Goal: Task Accomplishment & Management: Manage account settings

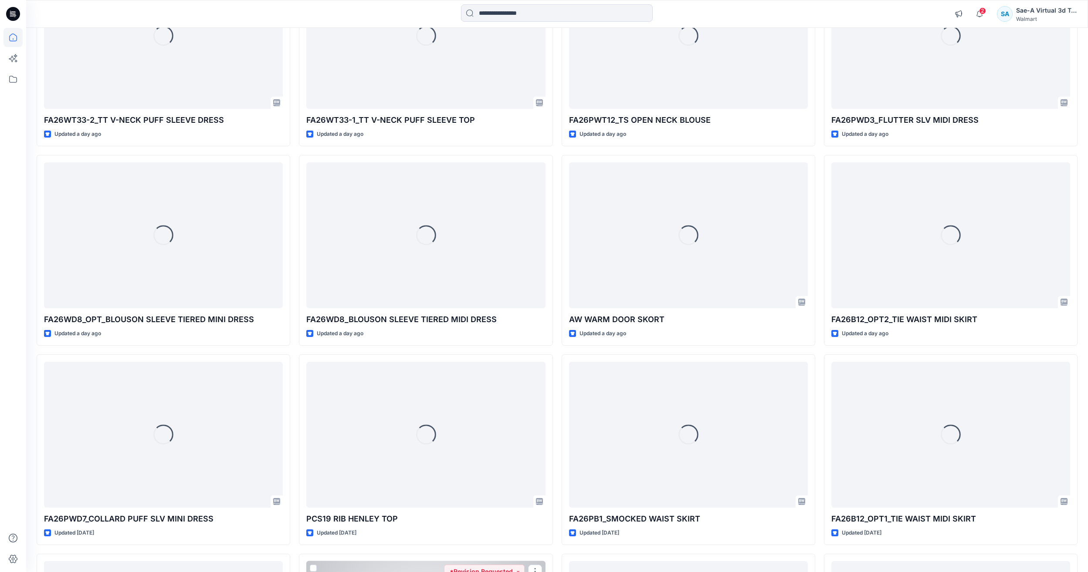
scroll to position [1161, 0]
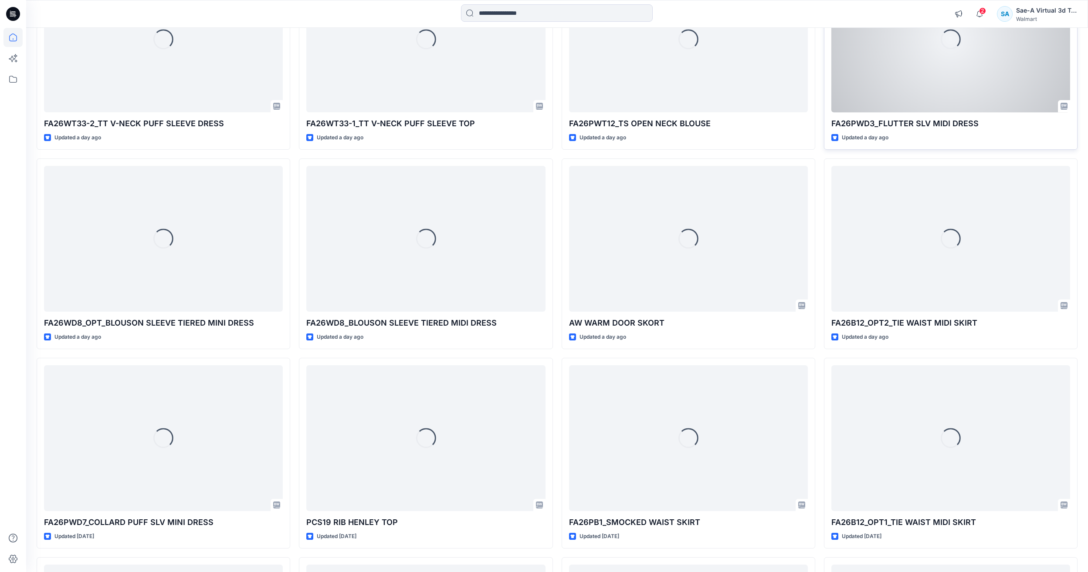
click at [1026, 83] on div "Loading..." at bounding box center [950, 39] width 239 height 146
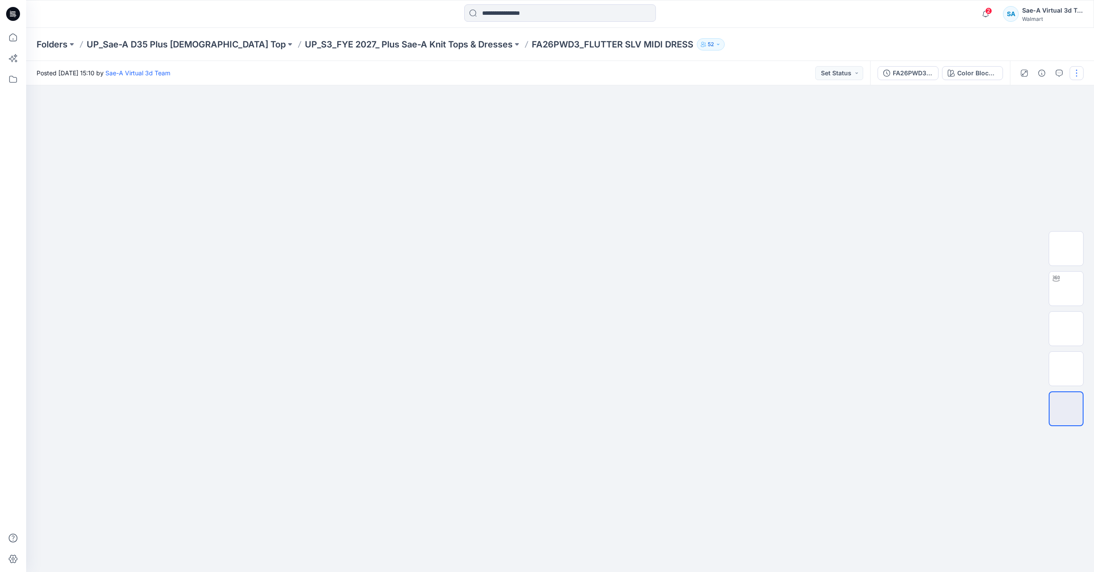
click at [1077, 76] on button "button" at bounding box center [1077, 73] width 14 height 14
click at [1049, 77] on div at bounding box center [1050, 73] width 81 height 24
click at [1054, 75] on button "button" at bounding box center [1059, 73] width 14 height 14
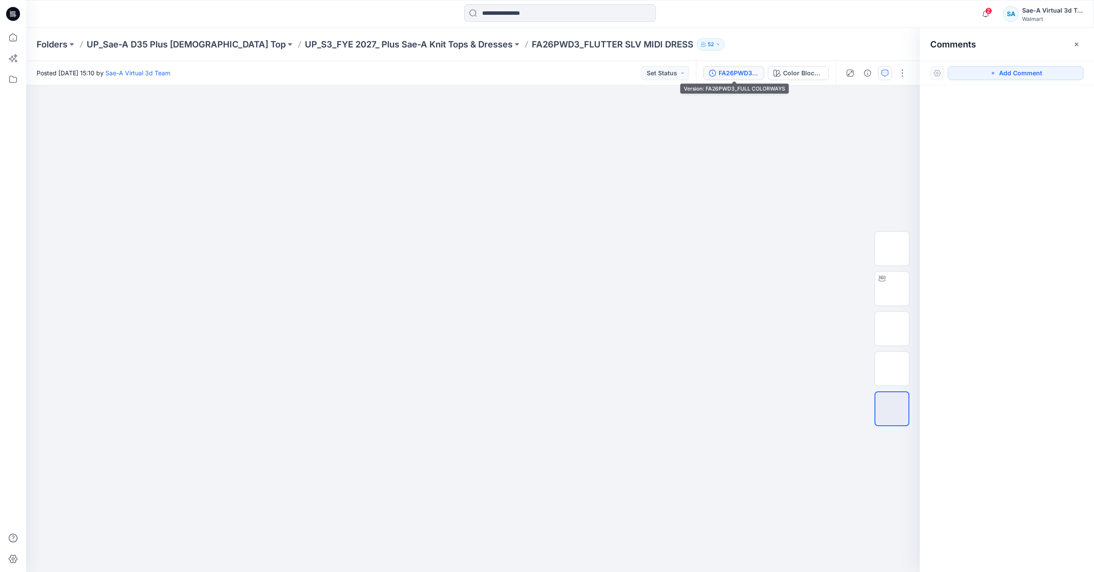
click at [724, 68] on div "FA26PWD3_FULL COLORWAYS" at bounding box center [739, 73] width 40 height 10
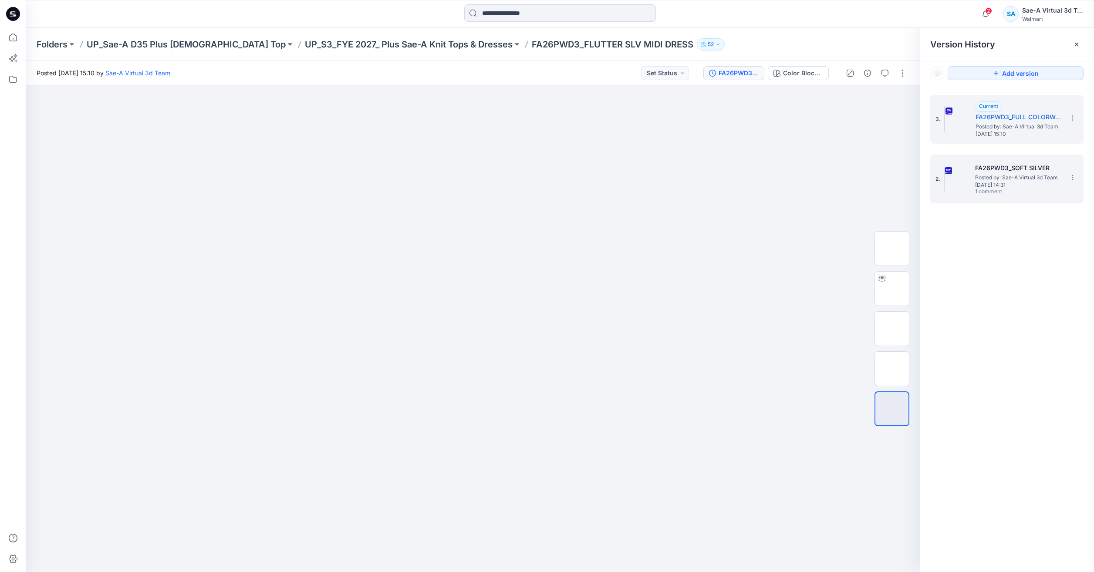
click at [1016, 182] on span "Wednesday, September 24, 2025 14:31" at bounding box center [1018, 185] width 87 height 6
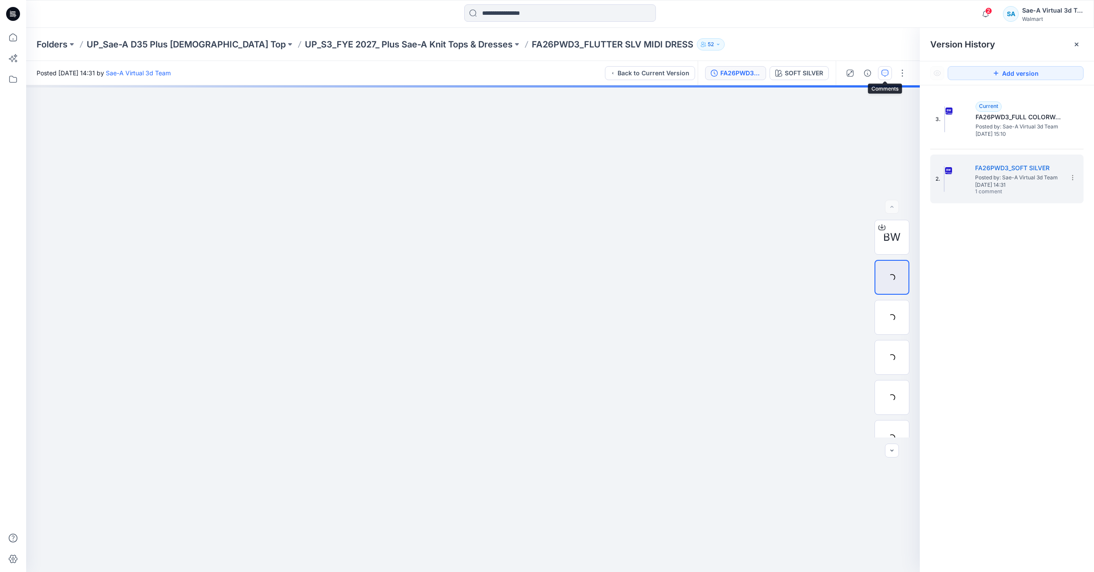
click at [878, 74] on button "button" at bounding box center [885, 73] width 14 height 14
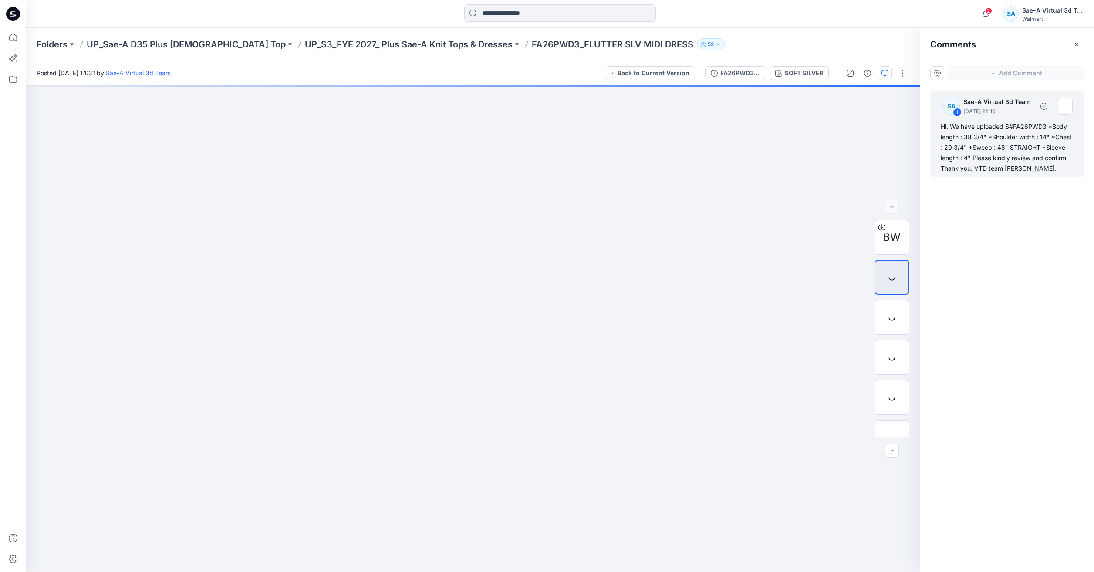
click at [1007, 130] on div "Hi, We have uploaded S#FA26PWD3 *Body length : 38 3/4" *Shoulder width : 14" *C…" at bounding box center [1007, 148] width 132 height 52
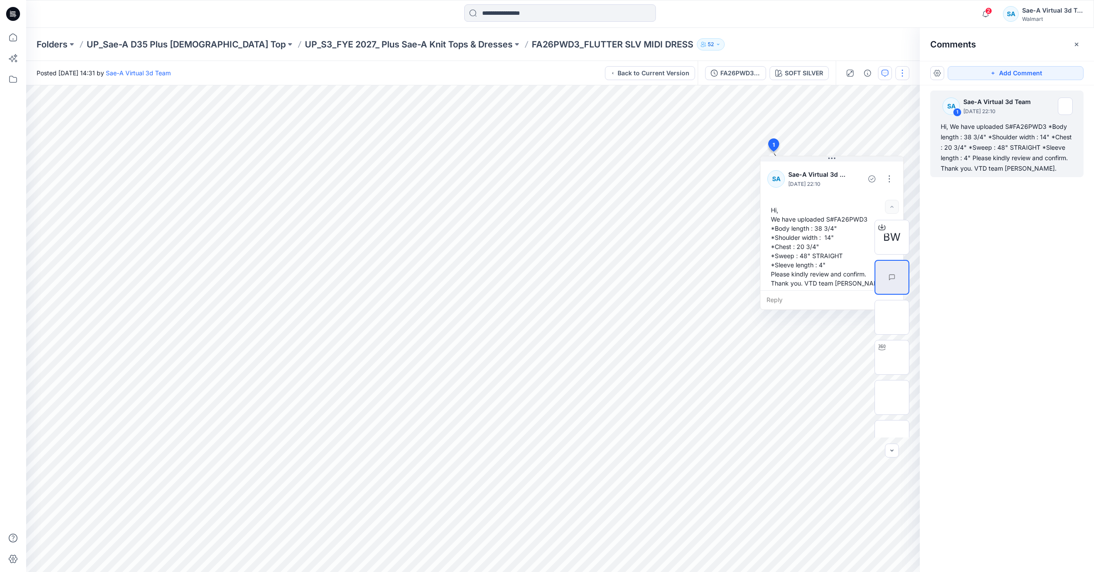
click at [905, 73] on button "button" at bounding box center [902, 73] width 14 height 14
click at [903, 72] on button "button" at bounding box center [902, 73] width 14 height 14
click at [882, 181] on button "button" at bounding box center [889, 179] width 14 height 14
click at [871, 200] on p "Edit comment" at bounding box center [887, 199] width 39 height 9
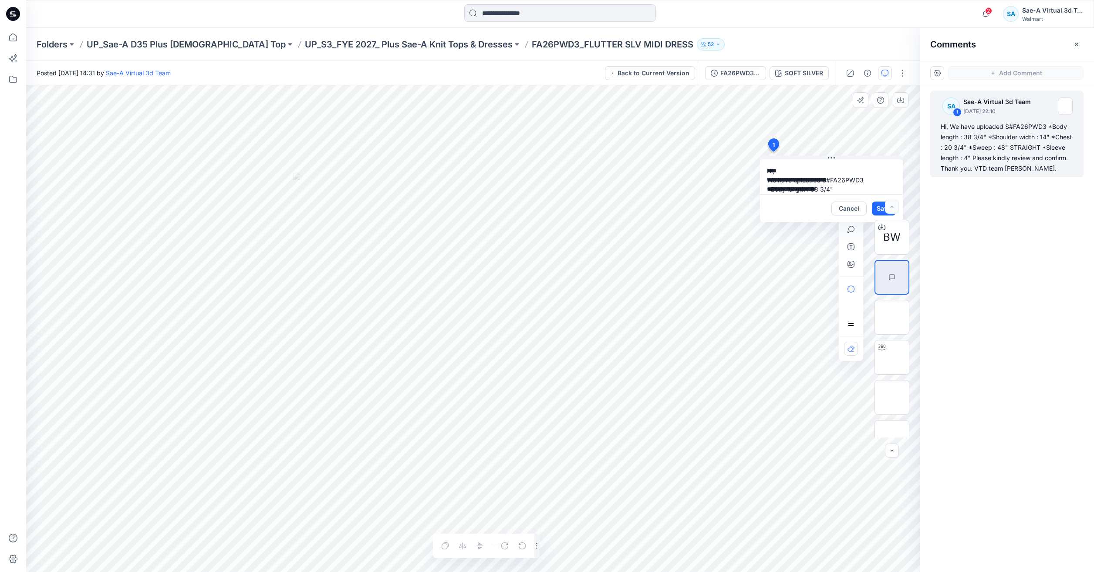
scroll to position [61, 0]
click at [847, 209] on button "Cancel" at bounding box center [848, 209] width 35 height 14
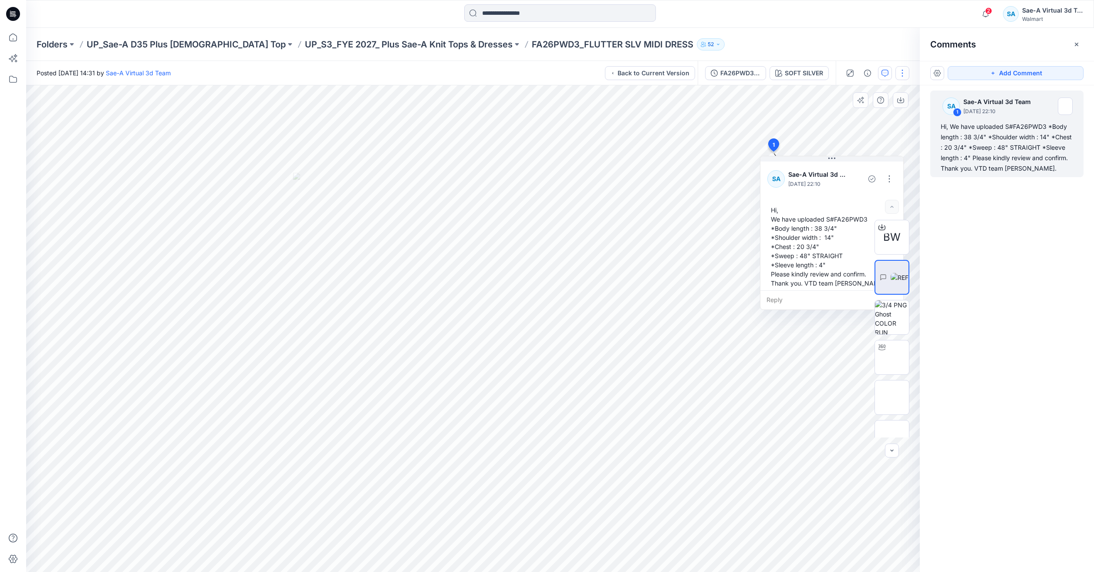
click at [905, 76] on button "button" at bounding box center [902, 73] width 14 height 14
click at [731, 74] on div "FA26PWD3_SOFT SILVER" at bounding box center [740, 73] width 40 height 10
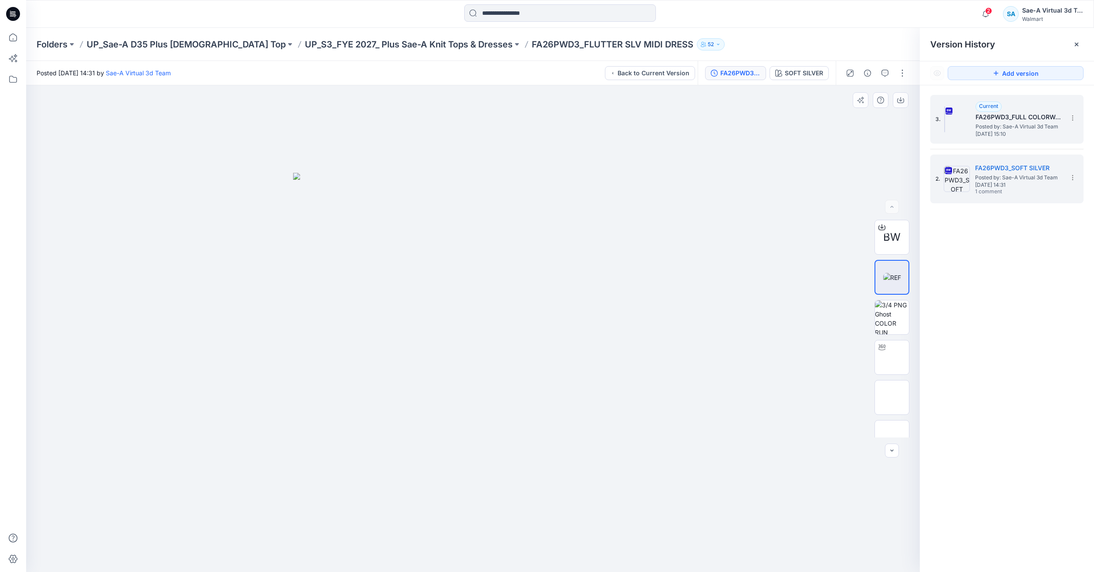
click at [1008, 131] on span "Wednesday, September 24, 2025 15:10" at bounding box center [1019, 134] width 87 height 6
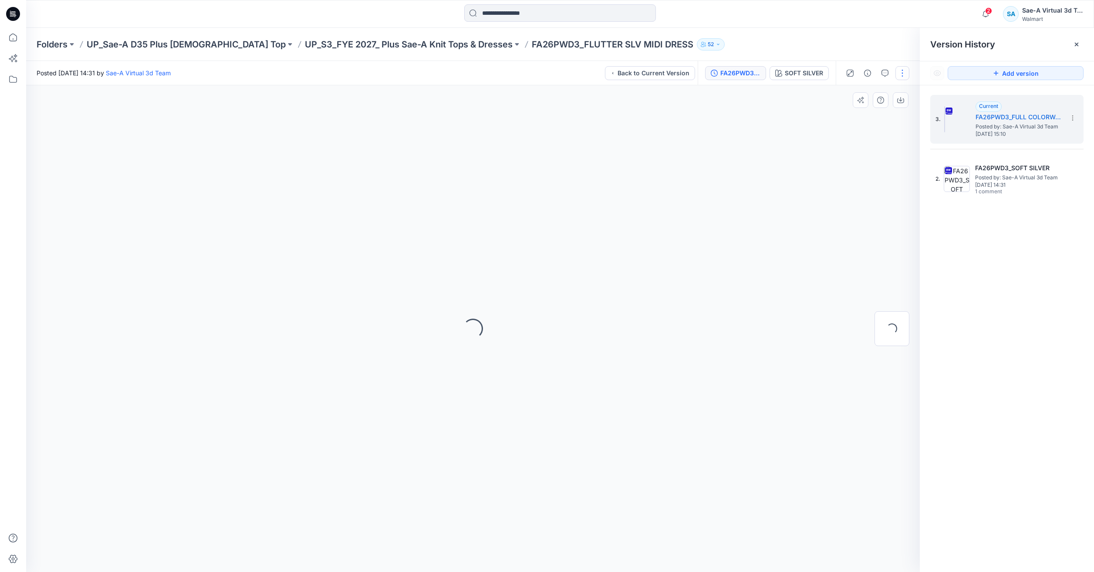
click at [906, 74] on button "button" at bounding box center [902, 73] width 14 height 14
click at [857, 162] on p "Duplicate to..." at bounding box center [861, 166] width 40 height 9
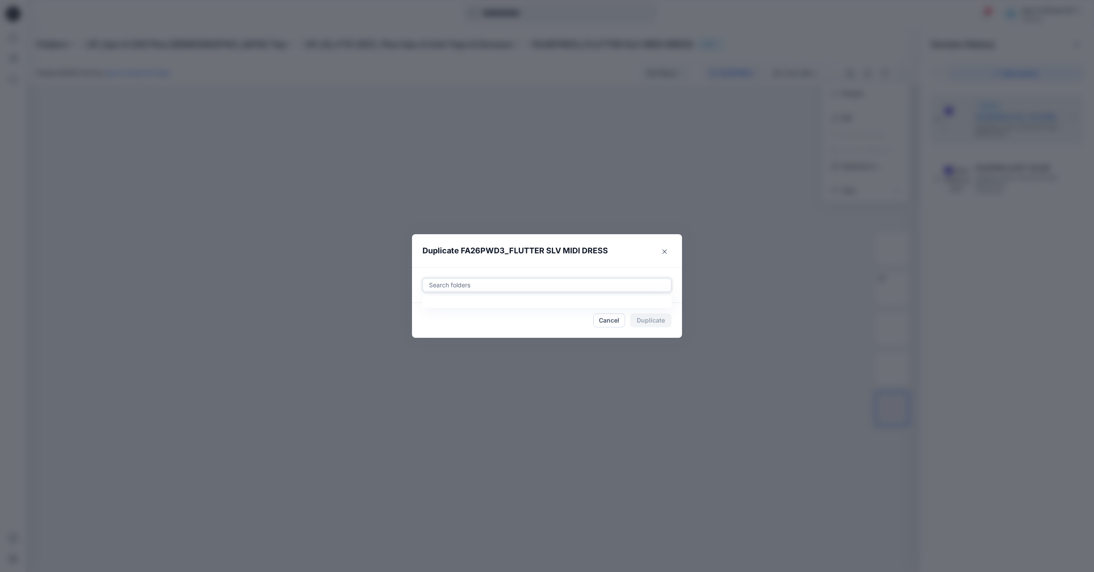
click at [461, 287] on div at bounding box center [547, 285] width 238 height 10
paste input "**********"
click at [578, 311] on div "UP_FYE 2027 S3 D34 Ladies Dresses Folders UP_Sae-A D34 Missy Ladies Dresses" at bounding box center [547, 312] width 237 height 20
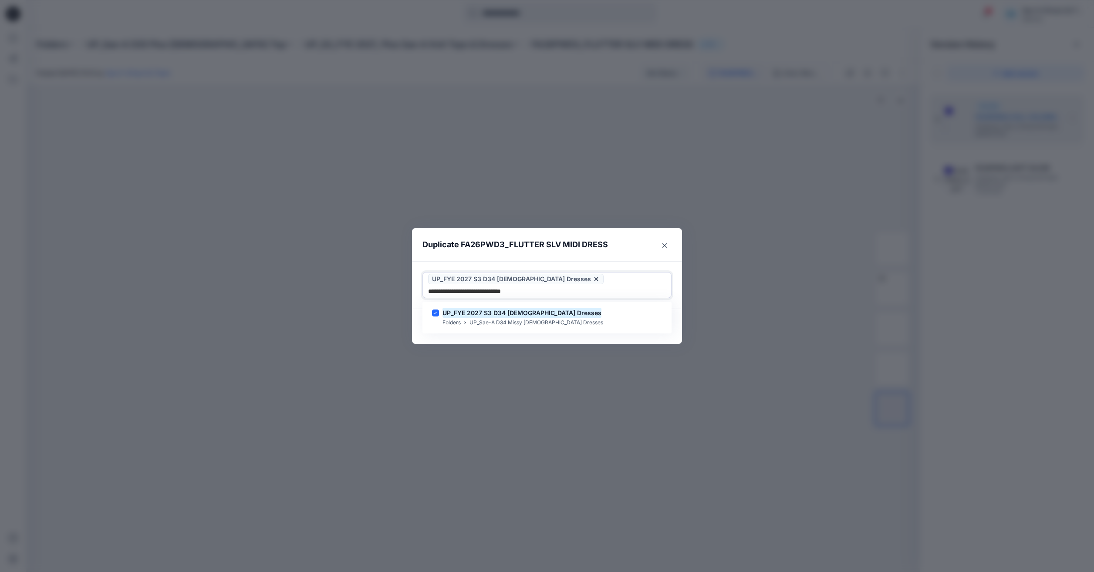
type input "**********"
click at [628, 260] on header "Duplicate FA26PWD3_FLUTTER SLV MIDI DRESS" at bounding box center [538, 244] width 253 height 33
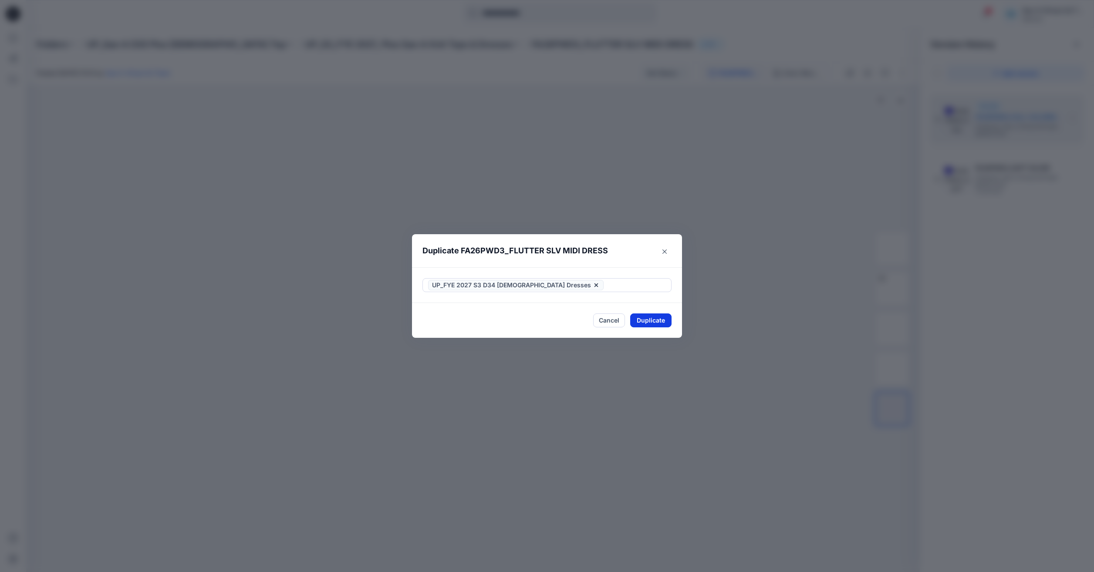
click at [641, 324] on button "Duplicate" at bounding box center [650, 321] width 41 height 14
click at [649, 325] on button "Close" at bounding box center [657, 321] width 28 height 14
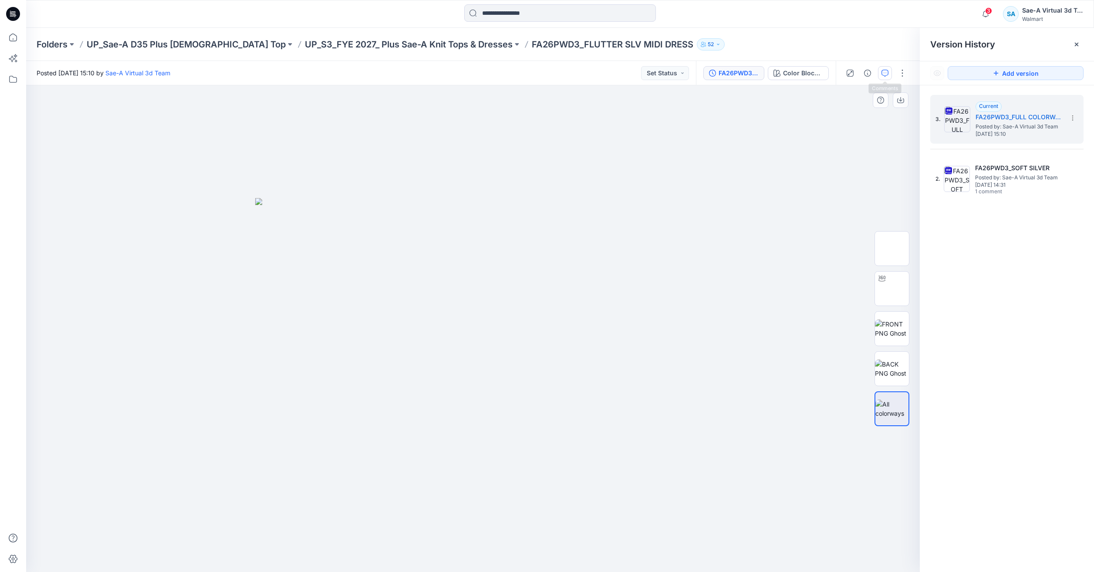
click at [878, 71] on button "button" at bounding box center [885, 73] width 14 height 14
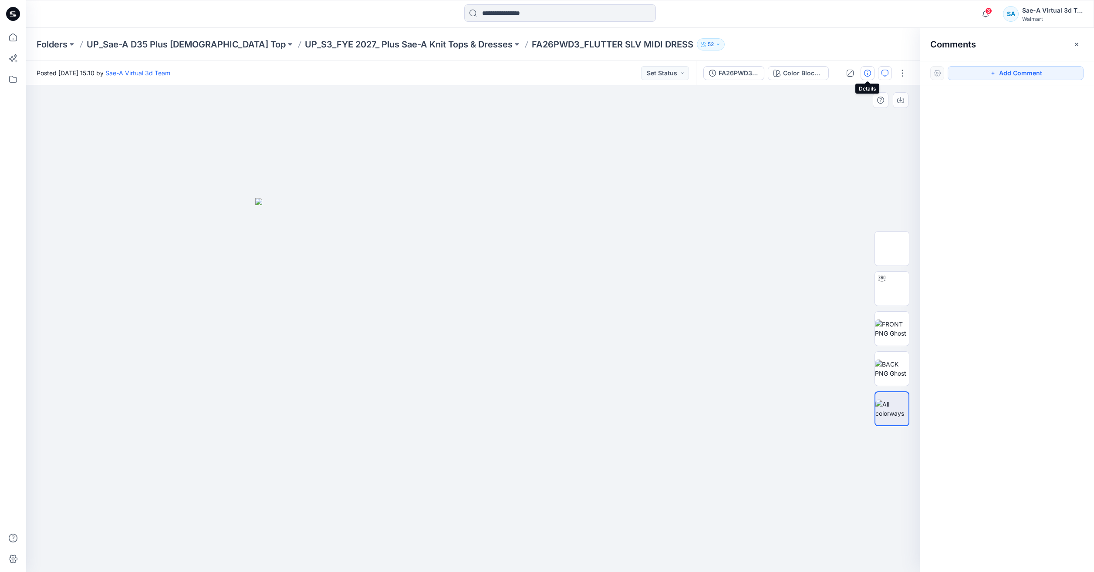
click at [868, 72] on icon "button" at bounding box center [867, 73] width 7 height 7
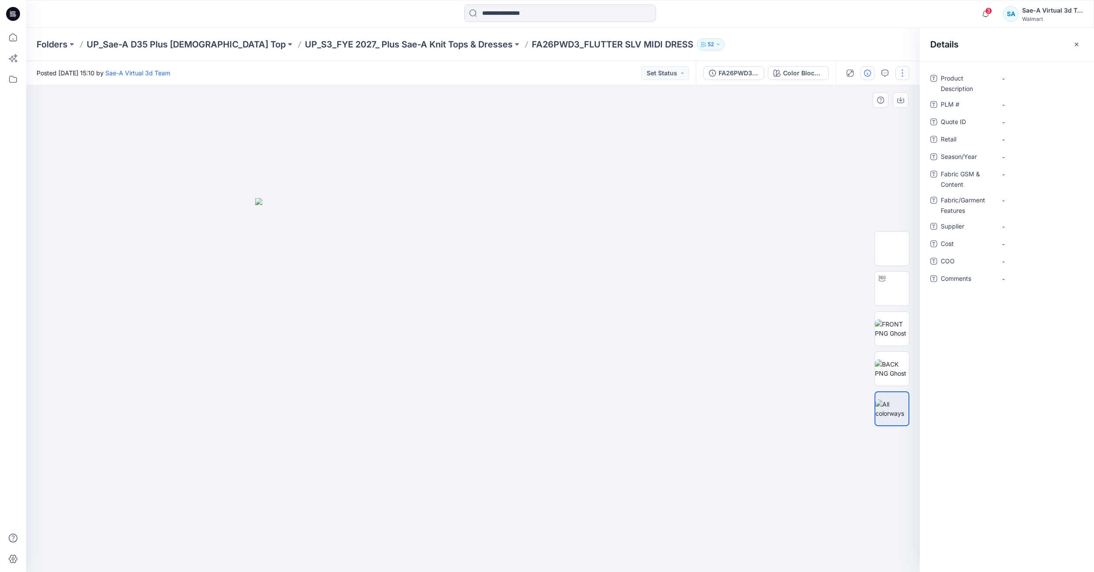
click at [909, 73] on button "button" at bounding box center [902, 73] width 14 height 14
click at [851, 117] on p "Edit" at bounding box center [846, 117] width 11 height 9
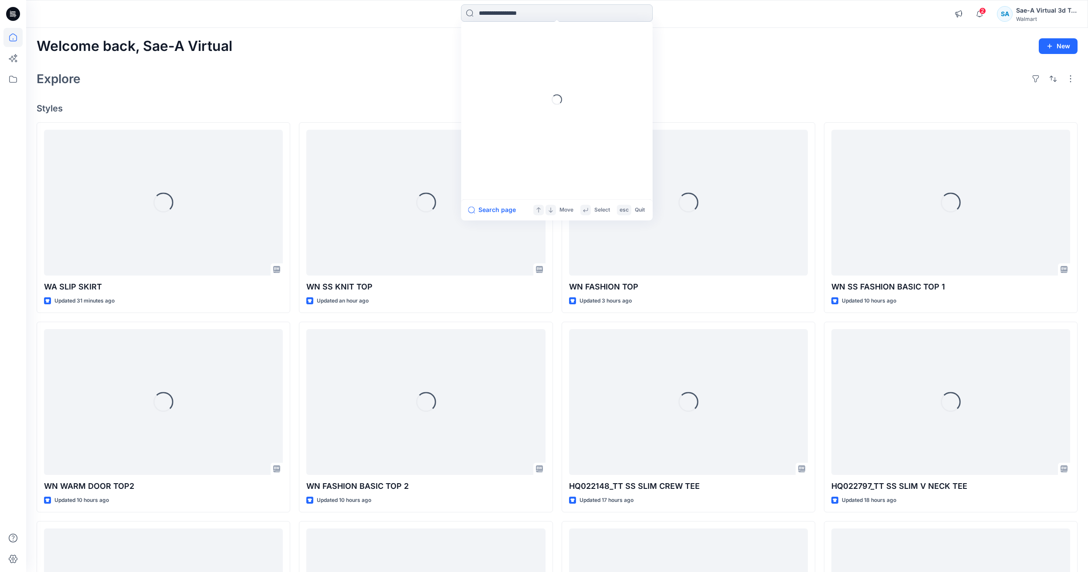
click at [528, 20] on input at bounding box center [557, 12] width 192 height 17
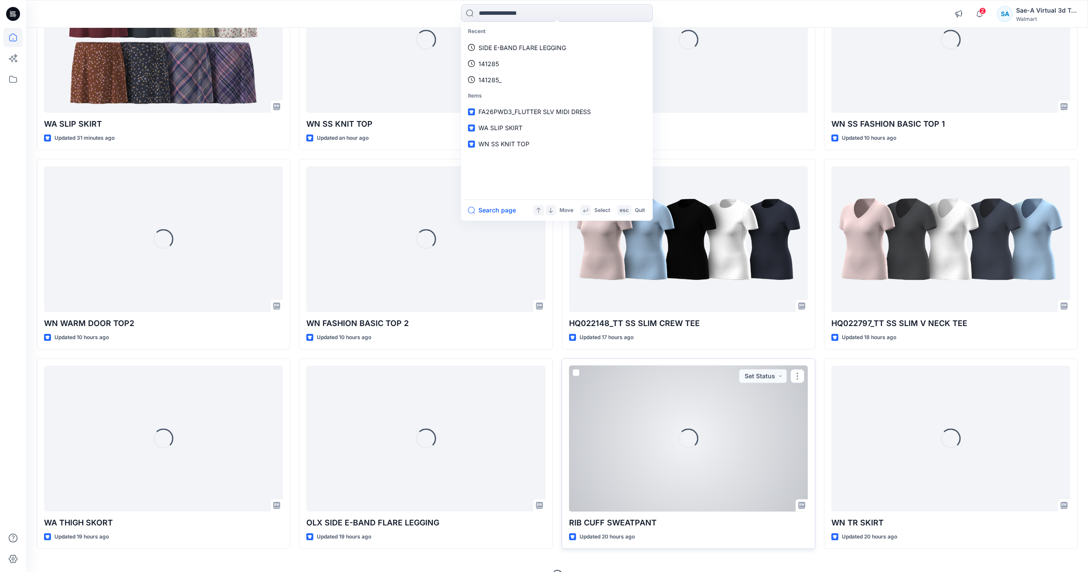
scroll to position [182, 0]
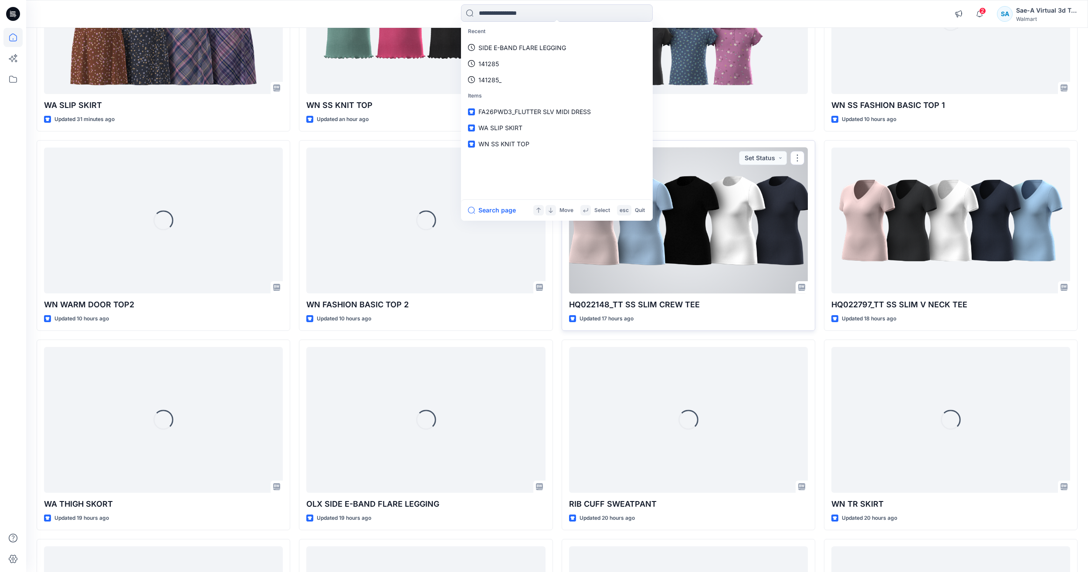
type input "*"
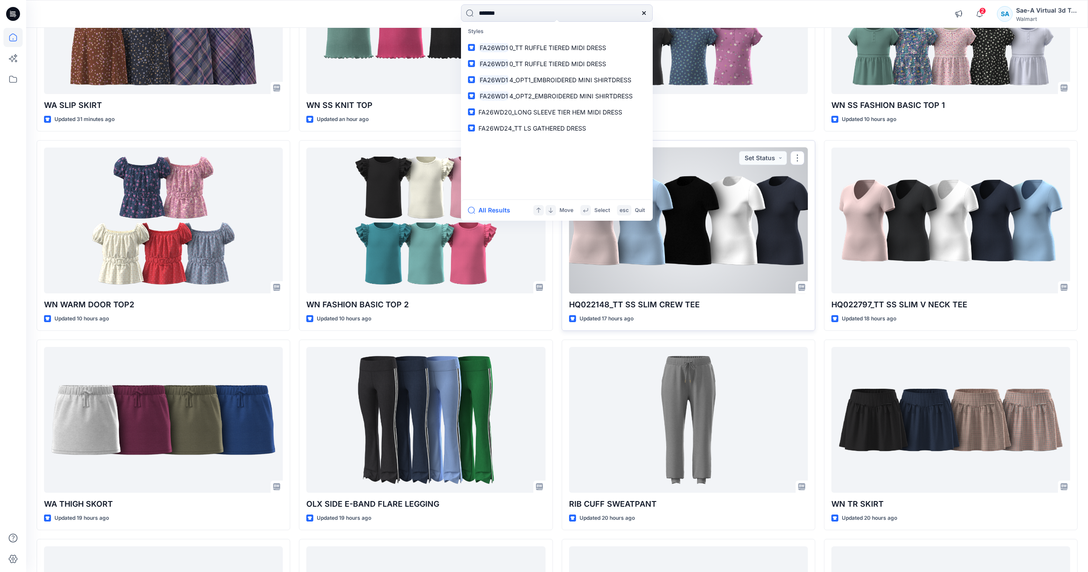
type input "********"
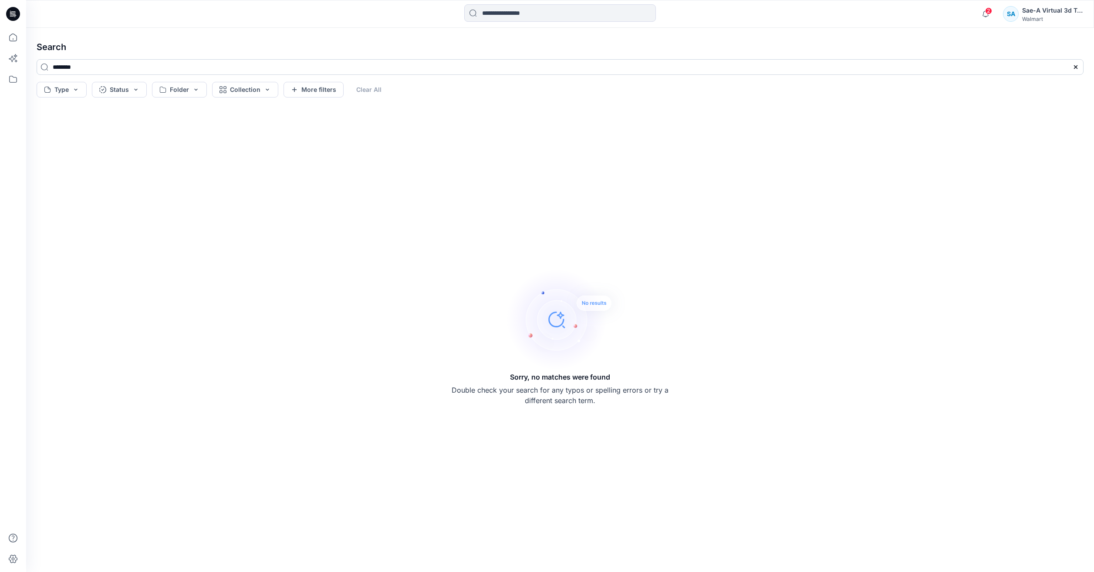
click at [64, 67] on input "********" at bounding box center [560, 67] width 1047 height 16
type input "*********"
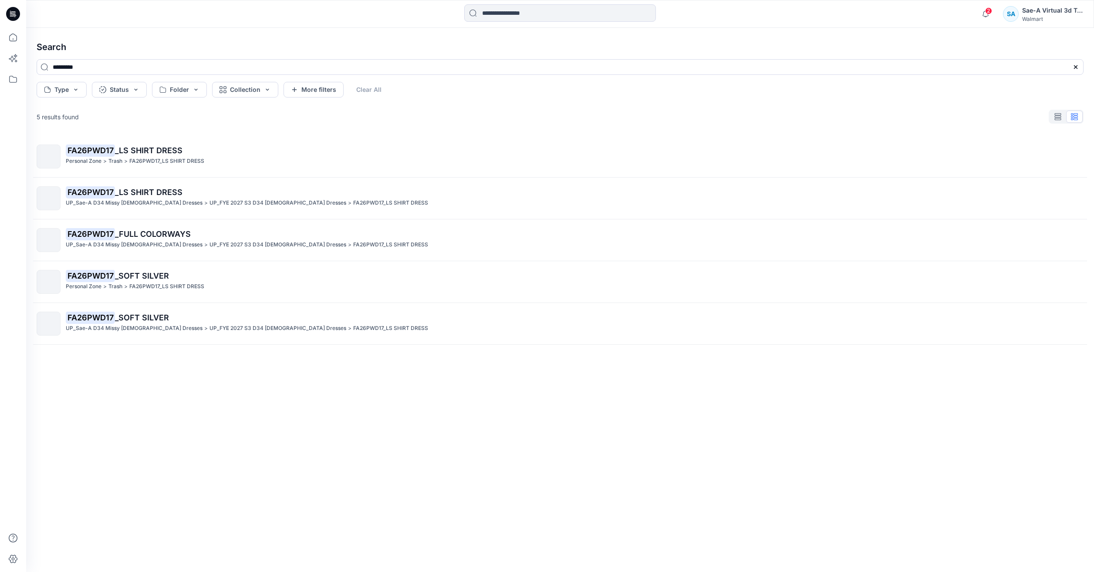
click at [266, 139] on div "FA26PWD17 _LS SHIRT DRESS Personal Zone > Trash > FA26PWD17_LS SHIRT DRESS FA26…" at bounding box center [560, 340] width 1061 height 409
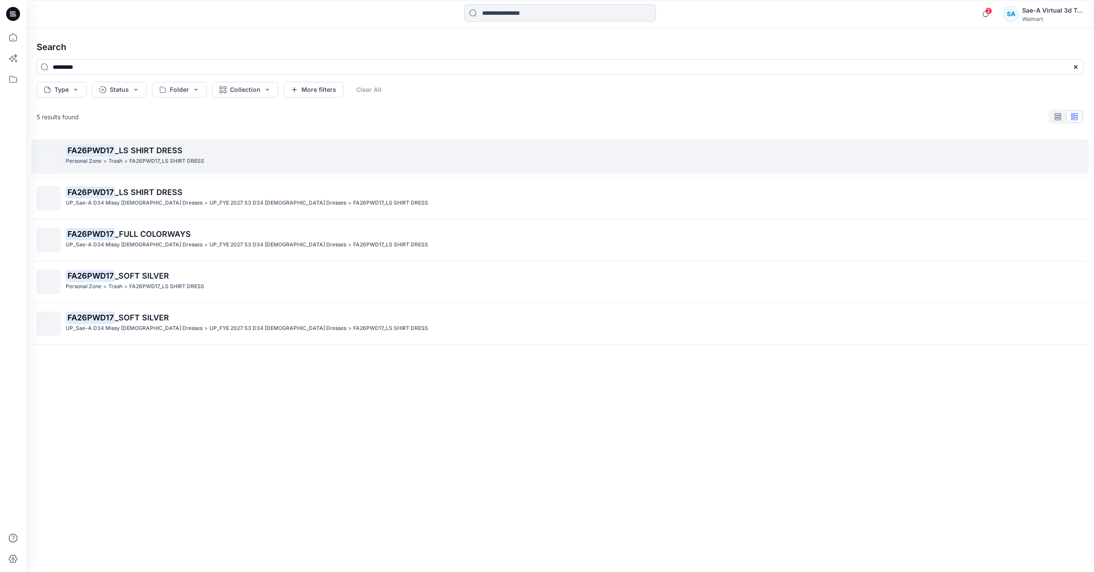
click at [255, 149] on p "FA26PWD17 _LS SHIRT DRESS" at bounding box center [574, 151] width 1017 height 12
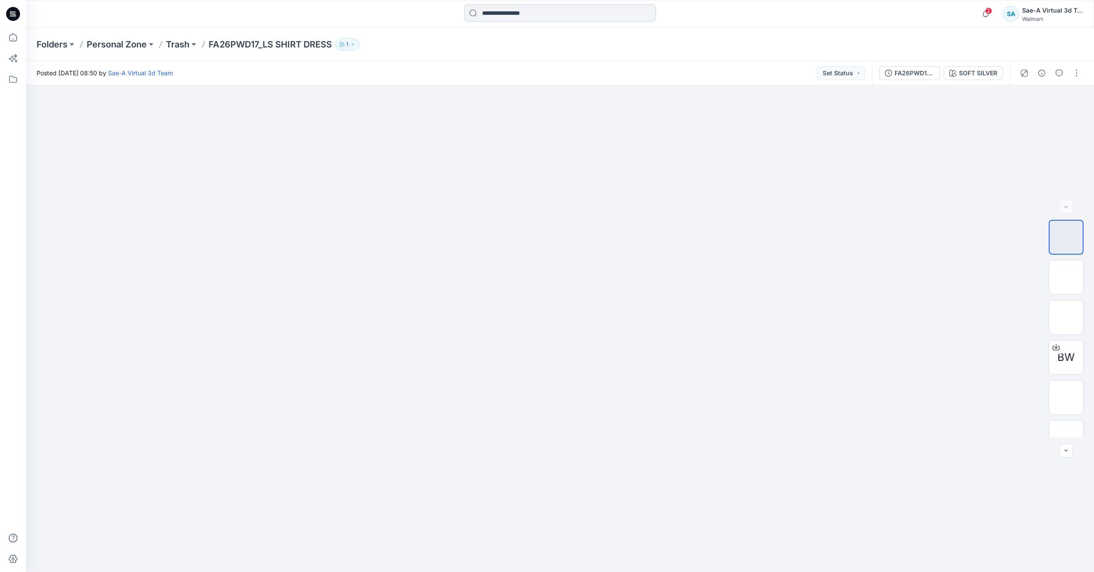
click at [504, 20] on input at bounding box center [560, 12] width 192 height 17
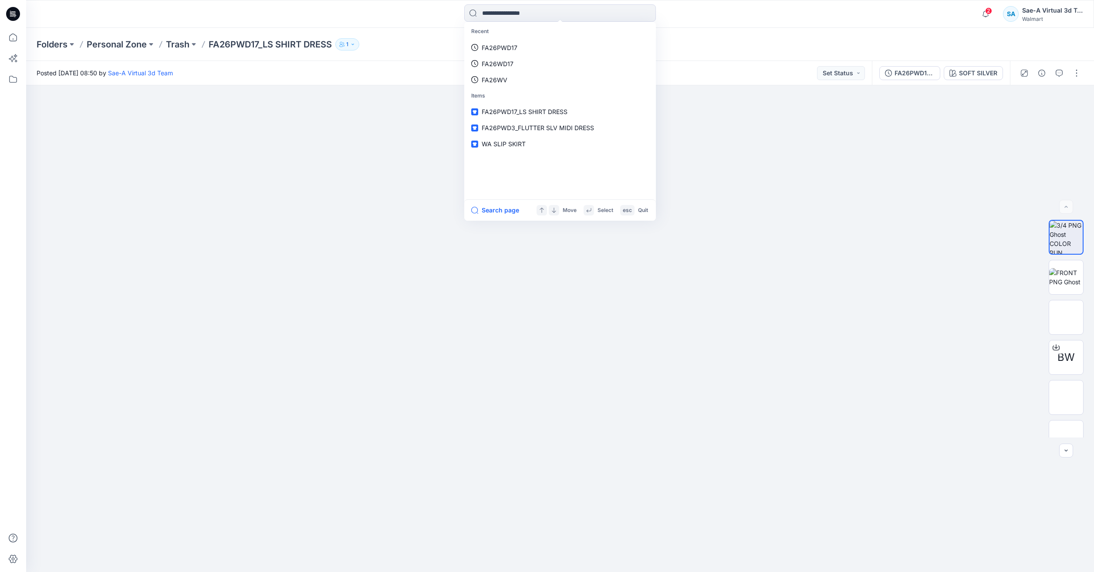
click at [501, 50] on p "FA26PWD17" at bounding box center [500, 47] width 36 height 9
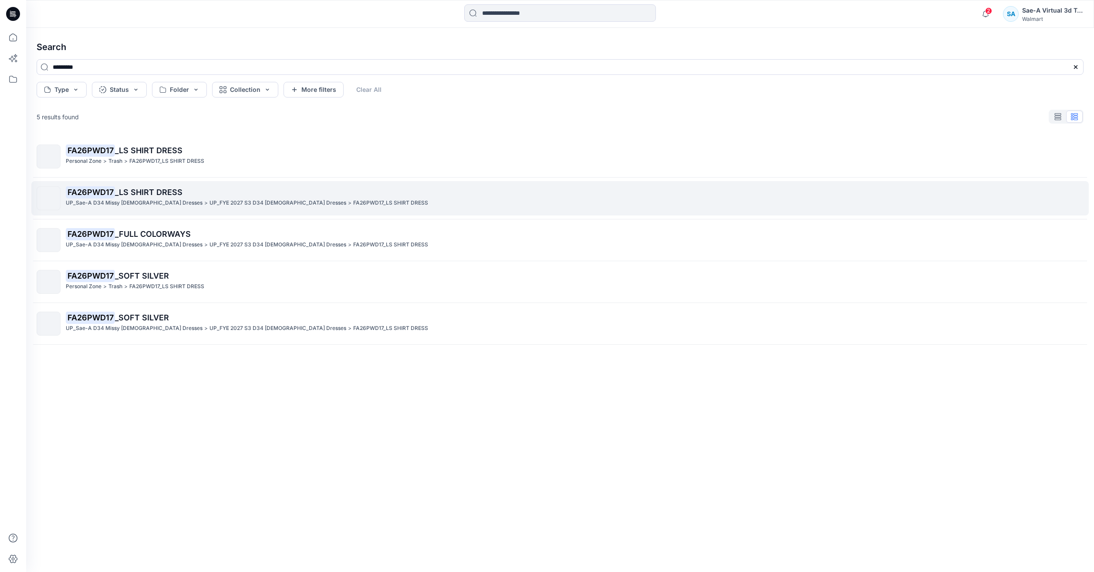
click at [213, 197] on p "FA26PWD17 _LS SHIRT DRESS" at bounding box center [574, 192] width 1017 height 12
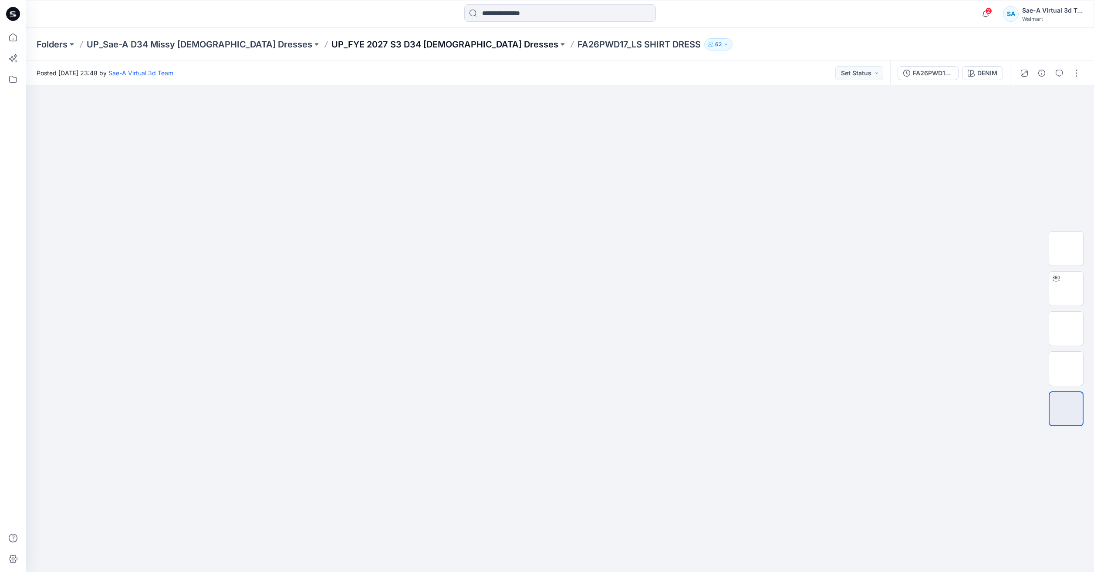
drag, startPoint x: 418, startPoint y: 41, endPoint x: 266, endPoint y: 45, distance: 152.1
click at [266, 45] on div "Folders UP_Sae-A D34 Missy [DEMOGRAPHIC_DATA] Dresses UP_FYE 2027 S3 D34 [DEMOG…" at bounding box center [526, 44] width 979 height 12
drag, startPoint x: 415, startPoint y: 52, endPoint x: 263, endPoint y: 49, distance: 151.6
click at [262, 49] on div "Folders UP_Sae-A D34 Missy [DEMOGRAPHIC_DATA] Dresses UP_FYE 2027 S3 D34 [DEMOG…" at bounding box center [560, 44] width 1068 height 33
drag, startPoint x: 420, startPoint y: 57, endPoint x: 264, endPoint y: 50, distance: 156.1
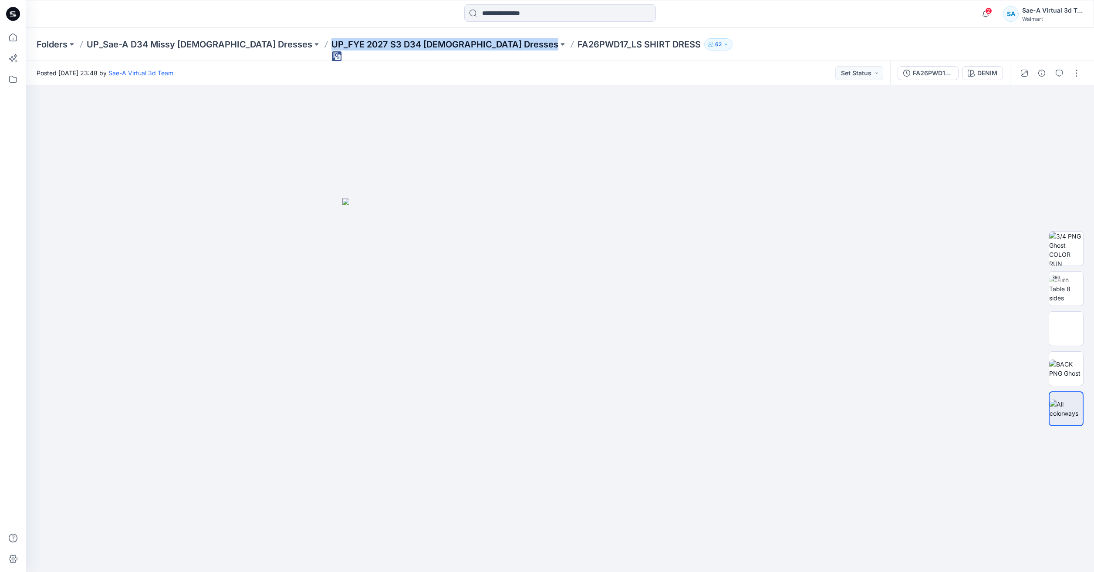
click at [264, 50] on div "Folders UP_Sae-A D34 Missy [DEMOGRAPHIC_DATA] Dresses UP_FYE 2027 S3 D34 [DEMOG…" at bounding box center [560, 44] width 1068 height 33
copy div "UP_FYE 2027 S3 D34 [DEMOGRAPHIC_DATA] Dresses"
click at [356, 37] on div "Folders UP_Sae-A D34 Missy [DEMOGRAPHIC_DATA] Dresses UP_FYE 2027 S3 D34 [DEMOG…" at bounding box center [560, 44] width 1068 height 33
click at [354, 42] on p "UP_FYE 2027 S3 D34 [DEMOGRAPHIC_DATA] Dresses" at bounding box center [444, 44] width 227 height 12
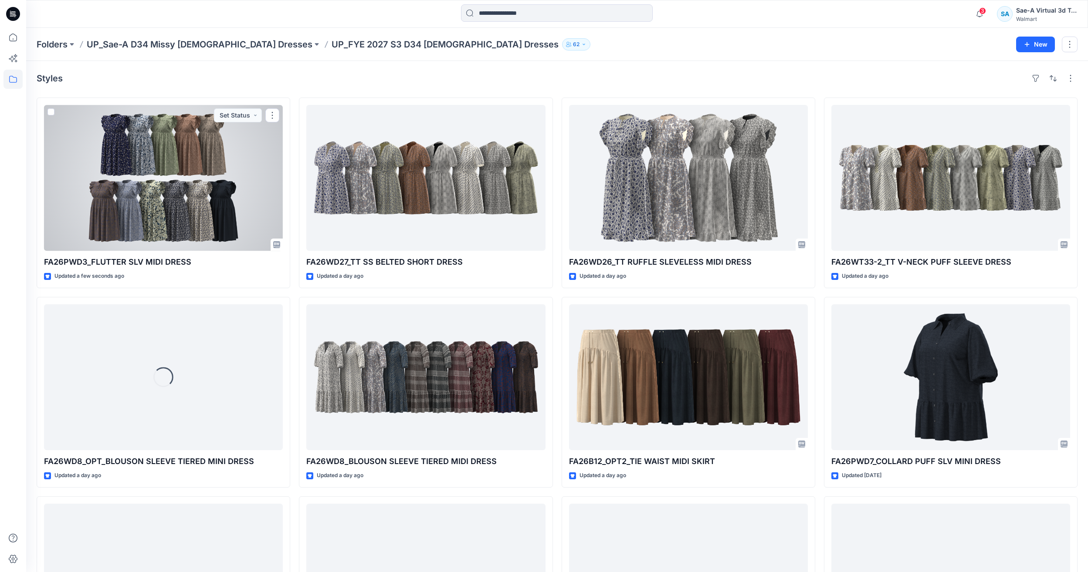
click at [156, 216] on div at bounding box center [163, 178] width 239 height 146
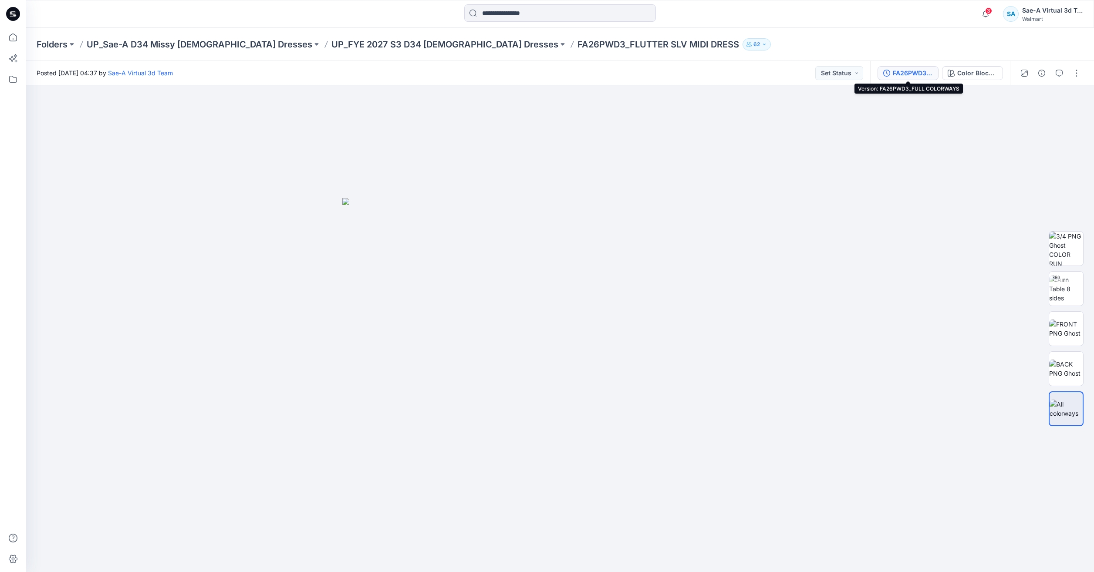
click at [896, 75] on div "FA26PWD3_FULL COLORWAYS" at bounding box center [913, 73] width 40 height 10
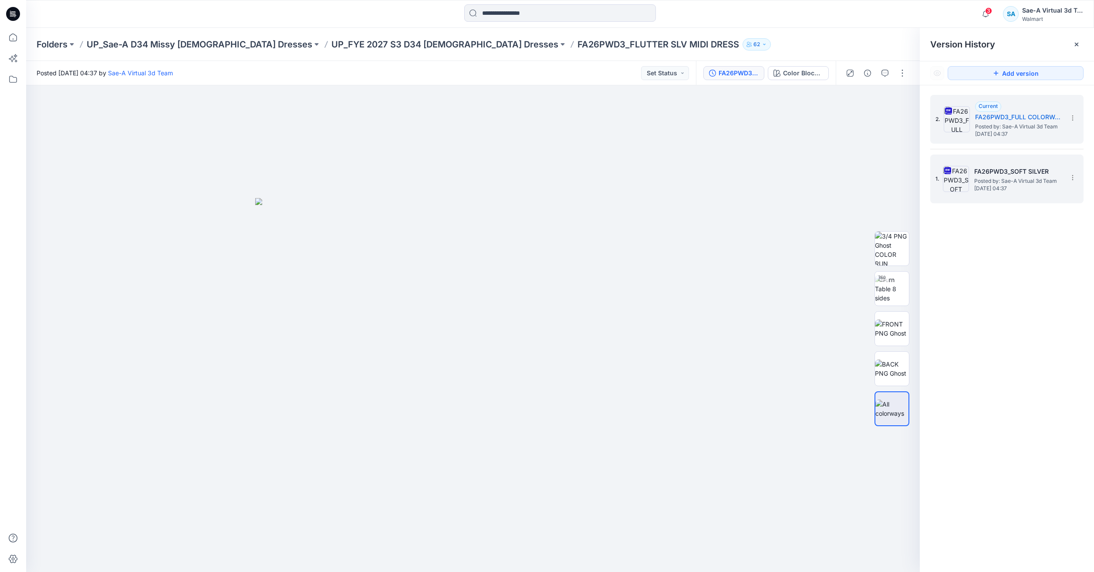
click at [1055, 186] on span "[DATE] 04:37" at bounding box center [1017, 189] width 87 height 6
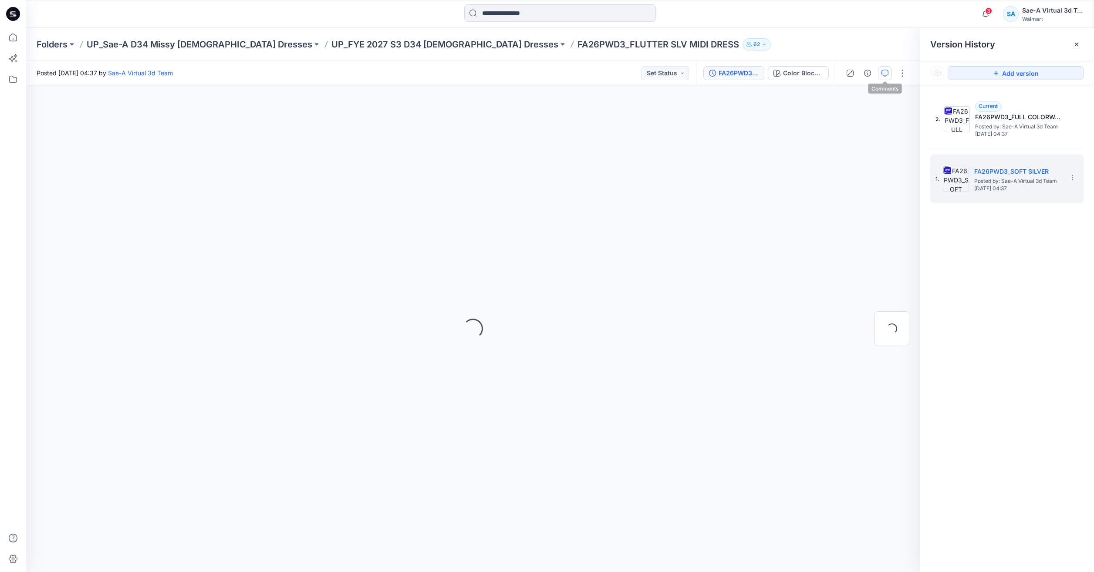
click at [883, 71] on icon "button" at bounding box center [885, 73] width 7 height 7
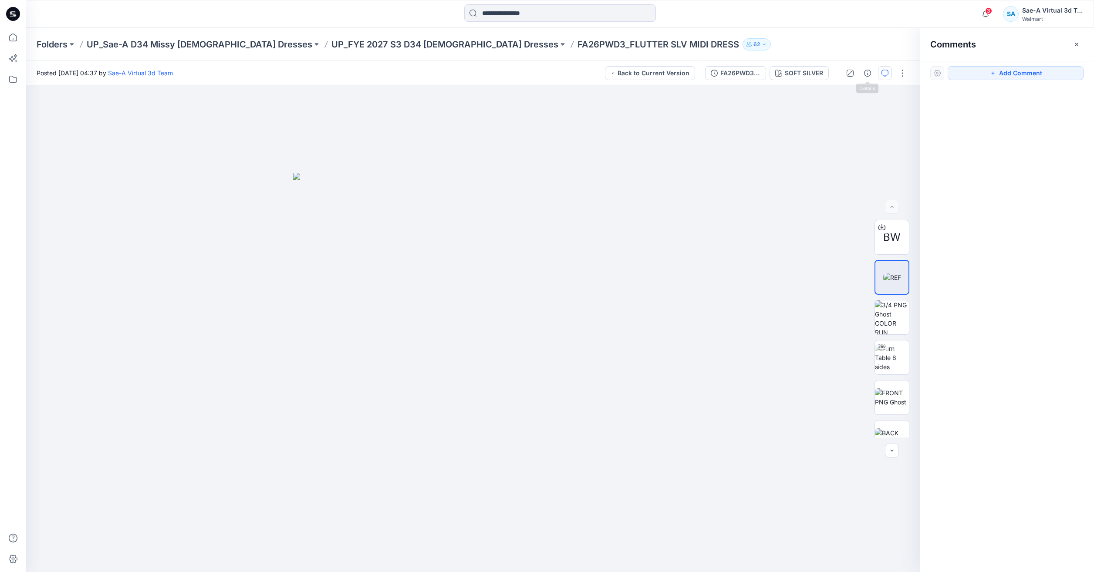
click at [860, 70] on div at bounding box center [876, 73] width 81 height 24
click at [867, 72] on icon "button" at bounding box center [867, 73] width 7 height 7
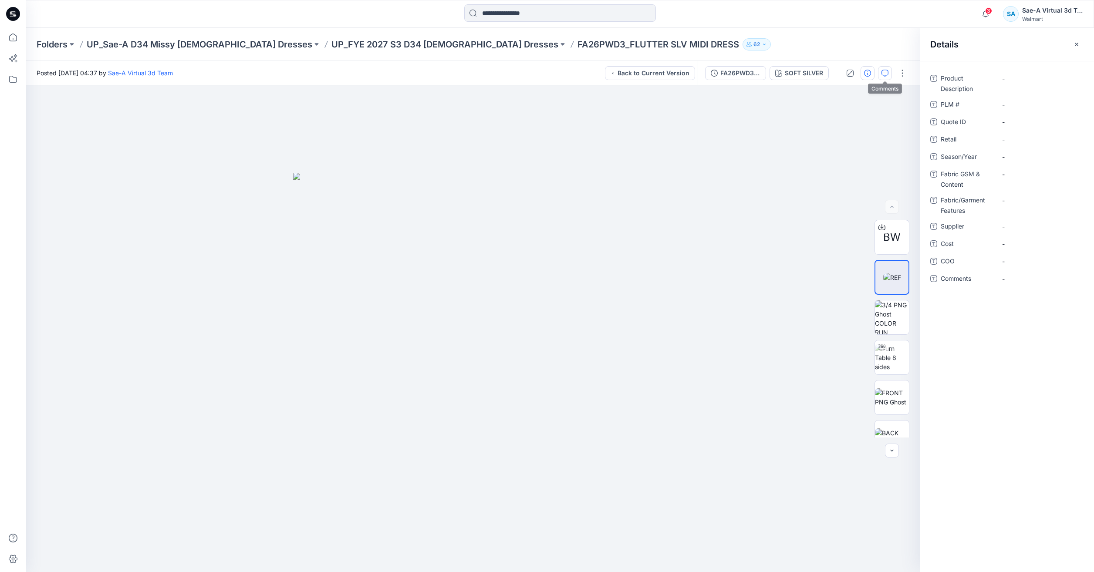
click at [883, 71] on icon "button" at bounding box center [885, 73] width 7 height 7
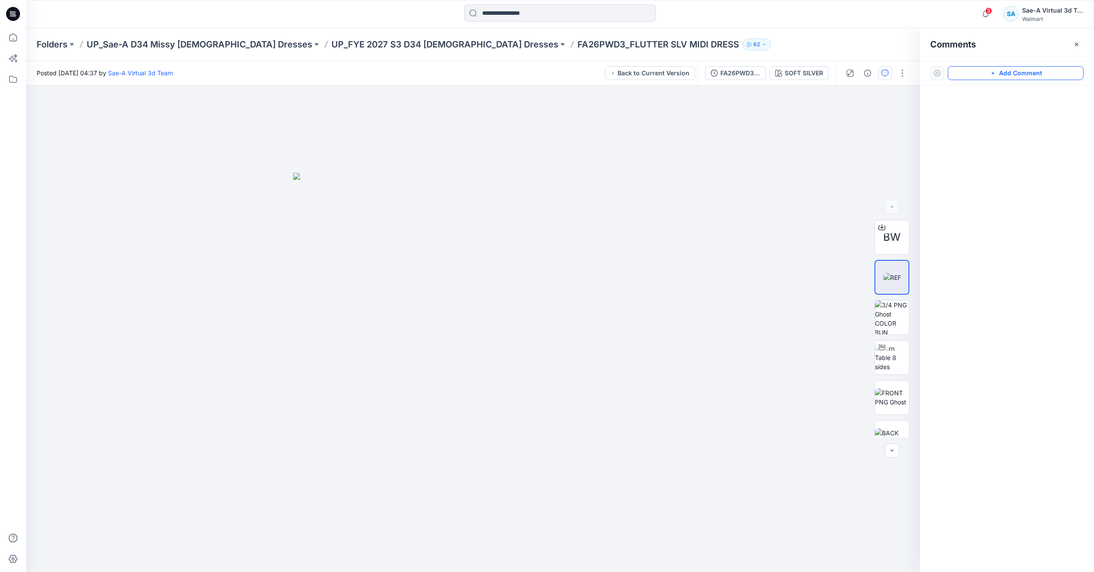
click at [981, 71] on button "Add Comment" at bounding box center [1016, 73] width 136 height 14
click at [748, 137] on div "1" at bounding box center [473, 328] width 894 height 487
type textarea "**********"
click at [846, 162] on textarea "**********" at bounding box center [806, 162] width 143 height 35
type textarea "**********"
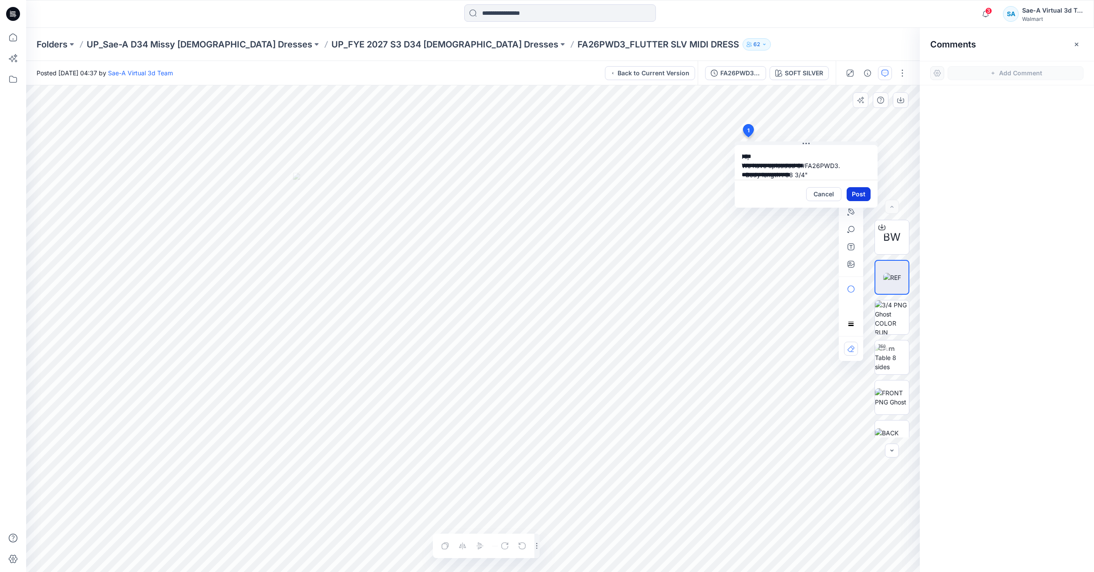
click at [851, 189] on button "Post" at bounding box center [859, 194] width 24 height 14
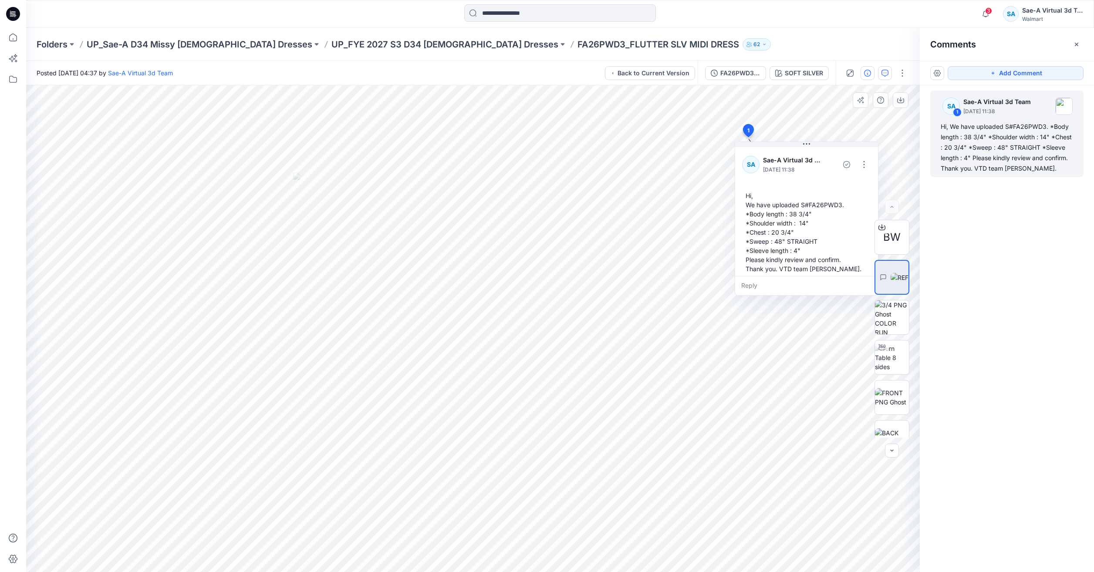
click at [868, 74] on icon "button" at bounding box center [867, 73] width 7 height 7
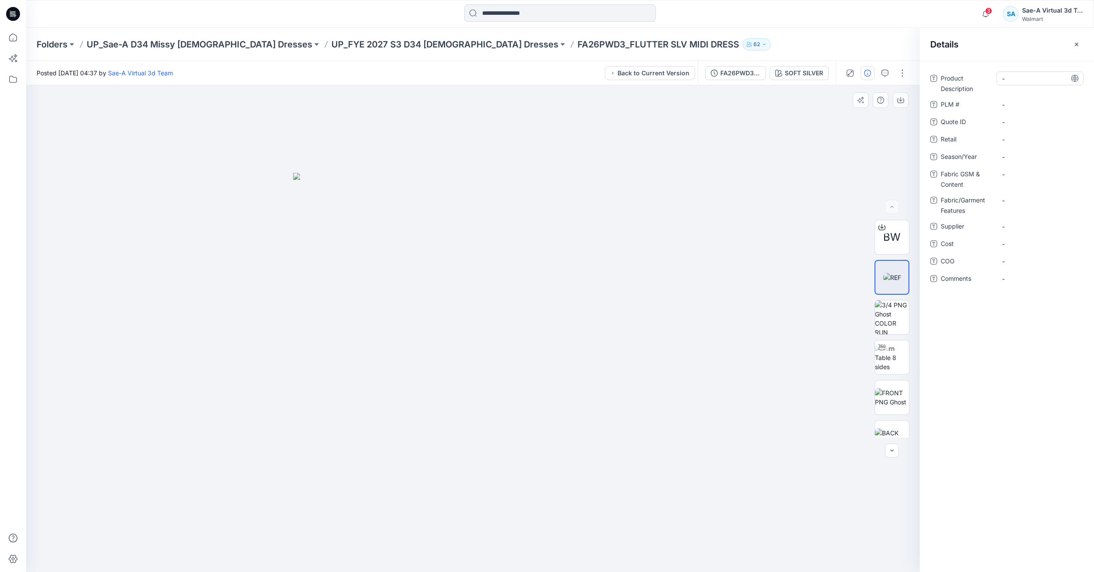
click at [1026, 80] on Description "-" at bounding box center [1040, 78] width 76 height 9
drag, startPoint x: 599, startPoint y: 43, endPoint x: 490, endPoint y: 44, distance: 109.3
click at [490, 44] on div "Folders UP_Sae-A D34 Missy [DEMOGRAPHIC_DATA] Dresses UP_FYE 2027 S3 D34 [DEMOG…" at bounding box center [526, 44] width 979 height 12
copy p "FLUTTER SLV MIDI DRESS"
drag, startPoint x: 1037, startPoint y: 86, endPoint x: 1027, endPoint y: 79, distance: 11.2
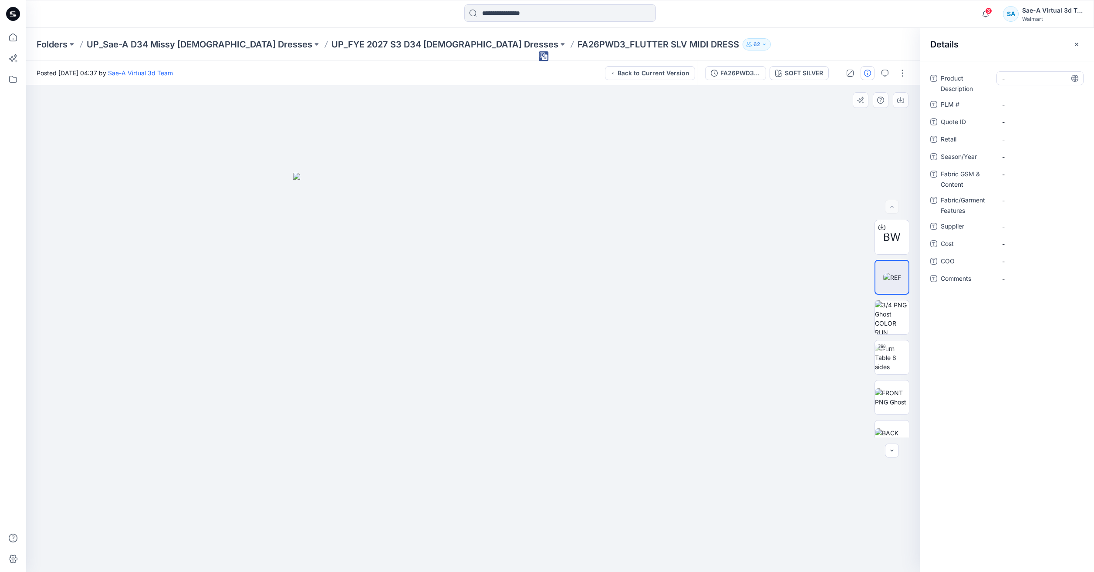
click at [1036, 86] on div "-" at bounding box center [1040, 82] width 87 height 23
click at [1027, 79] on Description "-" at bounding box center [1040, 78] width 76 height 9
type textarea "**********"
click at [1032, 108] on \ "-" at bounding box center [1040, 104] width 76 height 9
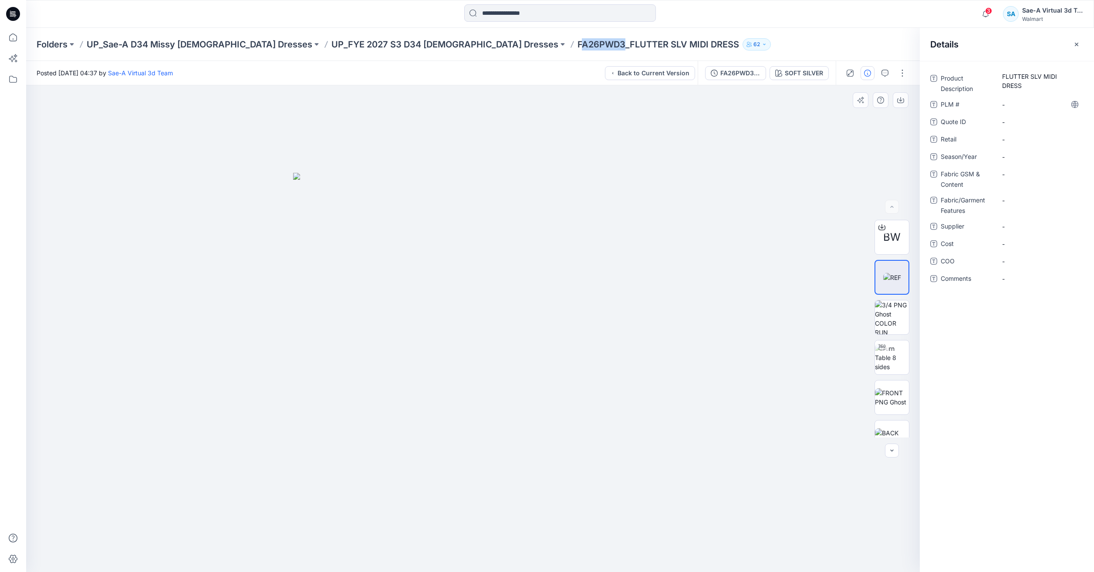
drag, startPoint x: 483, startPoint y: 43, endPoint x: 439, endPoint y: 45, distance: 44.5
click at [578, 45] on p "FA26PWD3_FLUTTER SLV MIDI DRESS" at bounding box center [659, 44] width 162 height 12
drag, startPoint x: 433, startPoint y: 47, endPoint x: 483, endPoint y: 41, distance: 49.5
click at [483, 41] on div "Folders UP_Sae-A D34 Missy [DEMOGRAPHIC_DATA] Dresses UP_FYE 2027 S3 D34 [DEMOG…" at bounding box center [526, 44] width 979 height 12
copy p "FA26PWD3"
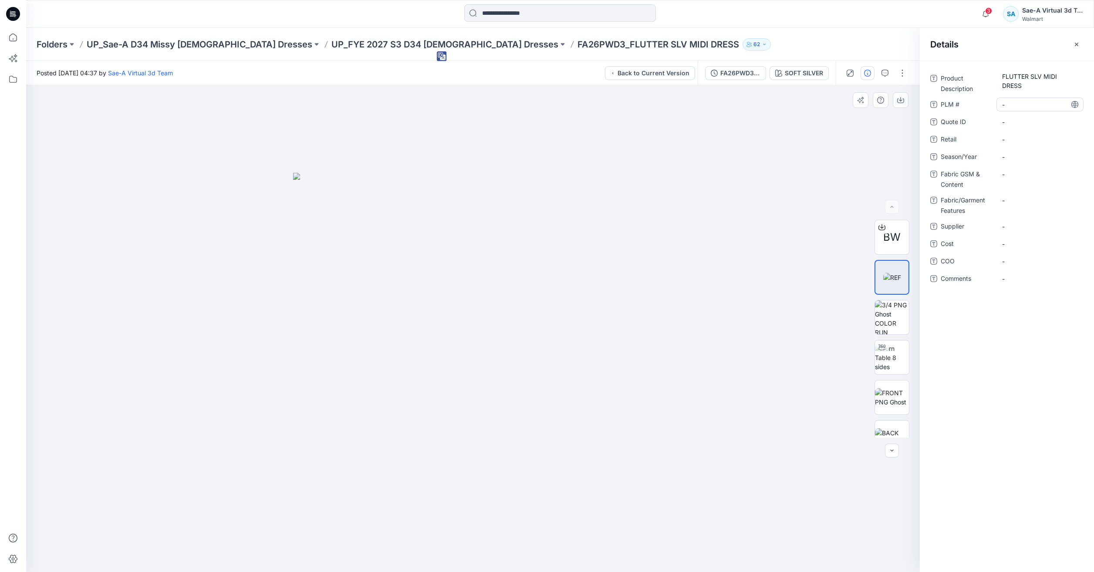
click at [1020, 105] on \ "-" at bounding box center [1040, 104] width 76 height 9
click at [1034, 149] on div "Product Description FLUTTER SLV MIDI DRESS PLM # FA26PWD3 Quote ID - Retail - S…" at bounding box center [1006, 183] width 153 height 225
click at [1031, 155] on span "-" at bounding box center [1040, 156] width 76 height 9
type textarea "*****"
click at [1030, 223] on span "-" at bounding box center [1040, 226] width 76 height 9
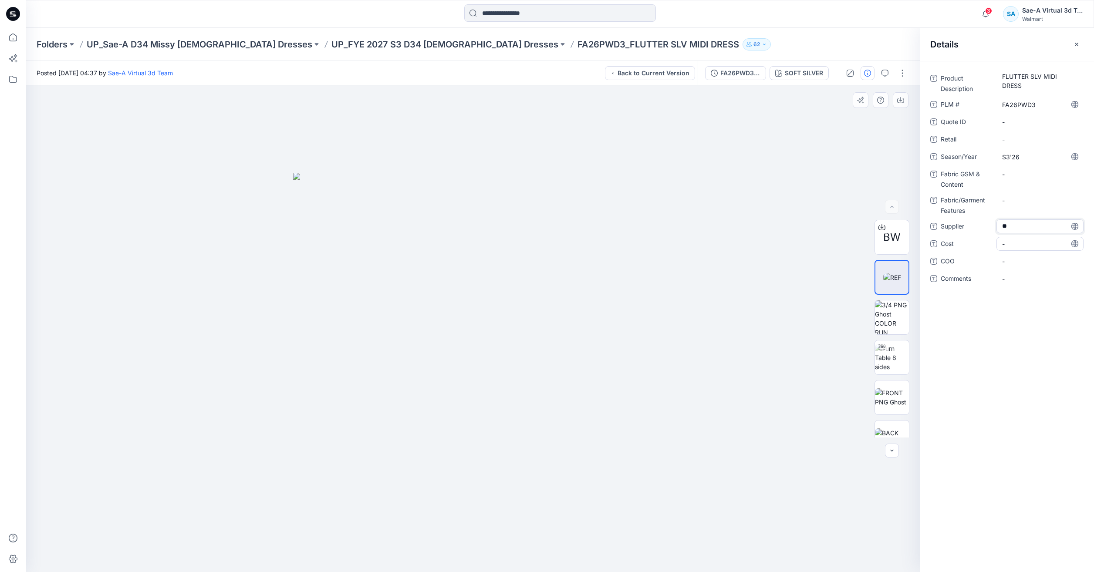
type textarea "***"
click at [1020, 249] on div "-" at bounding box center [1040, 244] width 87 height 14
click at [1022, 228] on div "Product Description FLUTTER SLV MIDI DRESS PLM # FA26PWD3 Quote ID - Retail - S…" at bounding box center [1006, 183] width 153 height 225
click at [1022, 228] on span "SAE" at bounding box center [1040, 226] width 76 height 9
type textarea "****"
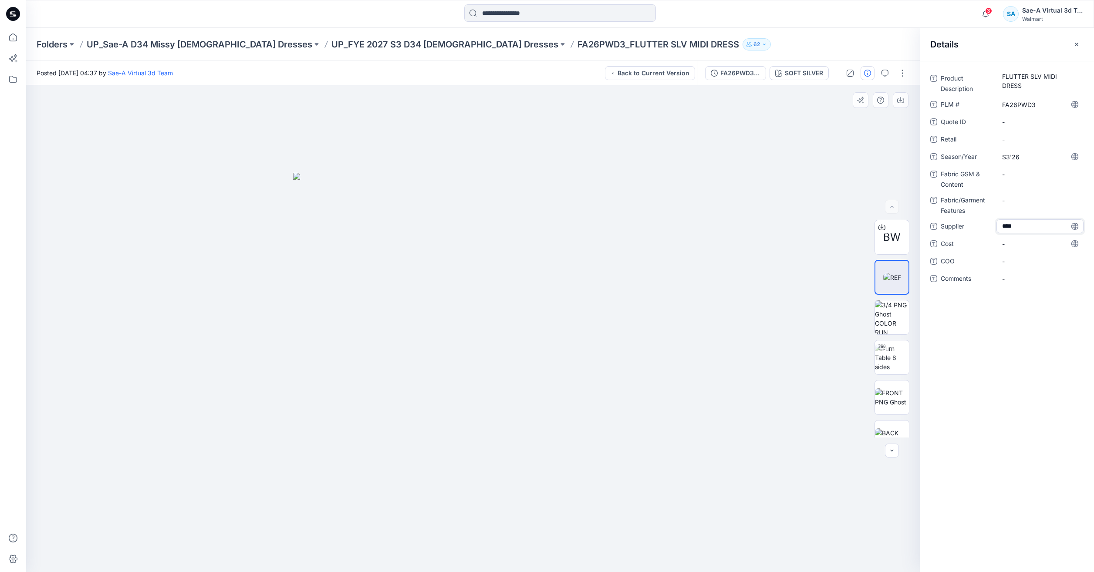
click at [1021, 233] on textarea "****" at bounding box center [1040, 227] width 87 height 14
click at [1020, 246] on span "-" at bounding box center [1040, 244] width 76 height 9
type textarea "***"
click at [1035, 176] on Content "-" at bounding box center [1040, 174] width 76 height 9
type textarea "**********"
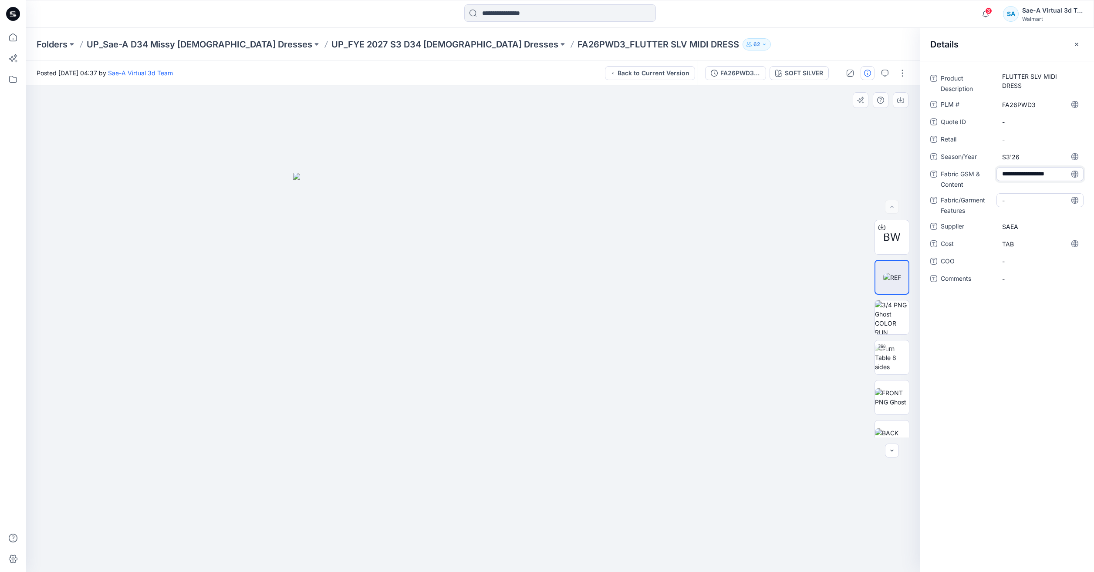
scroll to position [15, 0]
click at [1030, 203] on Features "-" at bounding box center [1040, 200] width 76 height 9
type textarea "*"
type textarea "**********"
click at [1010, 243] on span "TAB" at bounding box center [1040, 244] width 76 height 9
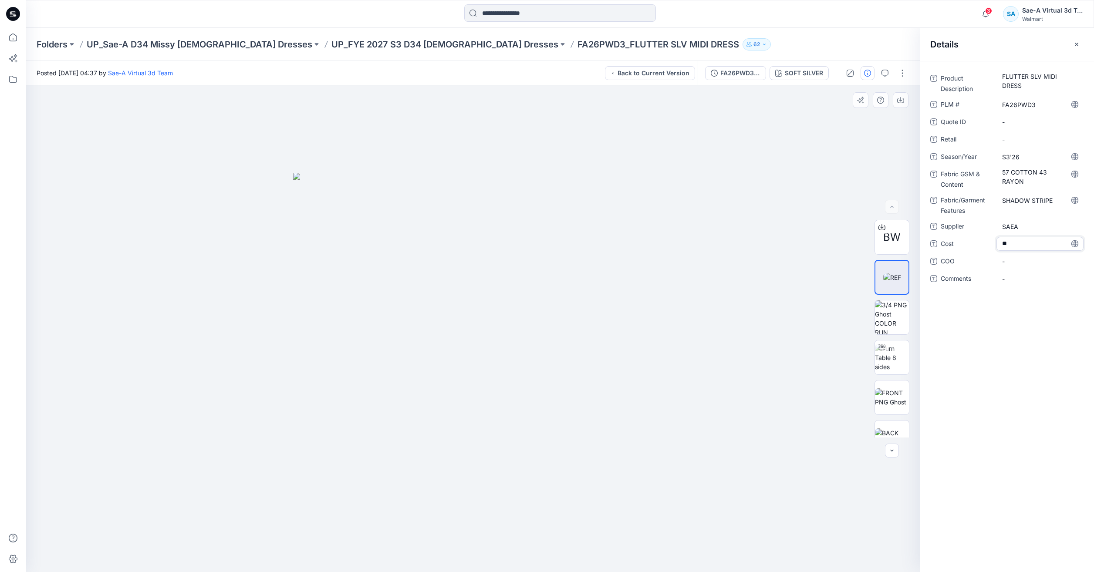
type textarea "***"
click at [7, 45] on icon at bounding box center [12, 37] width 19 height 19
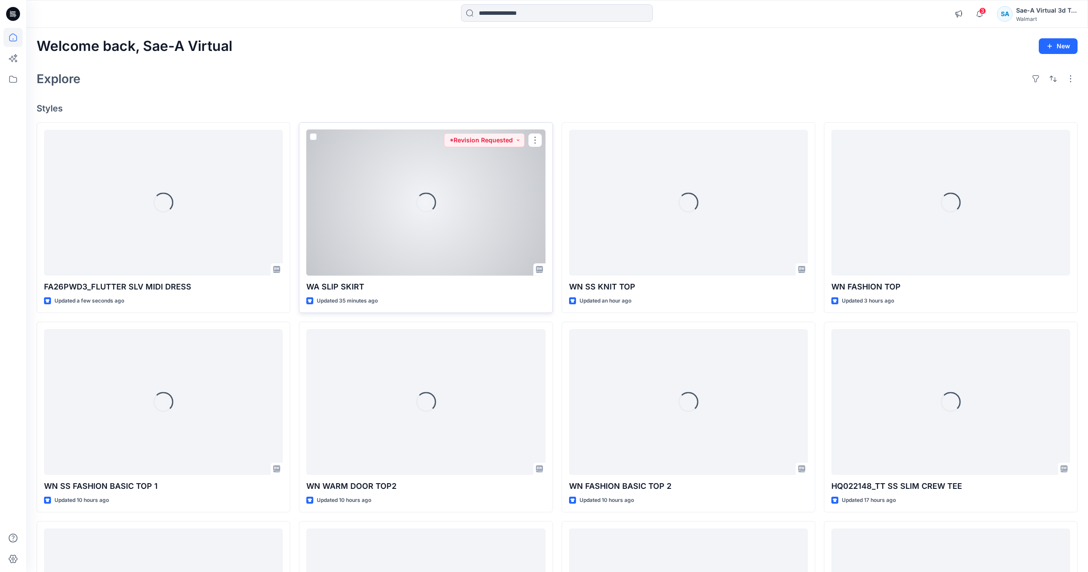
click at [442, 273] on div "Loading..." at bounding box center [425, 203] width 239 height 146
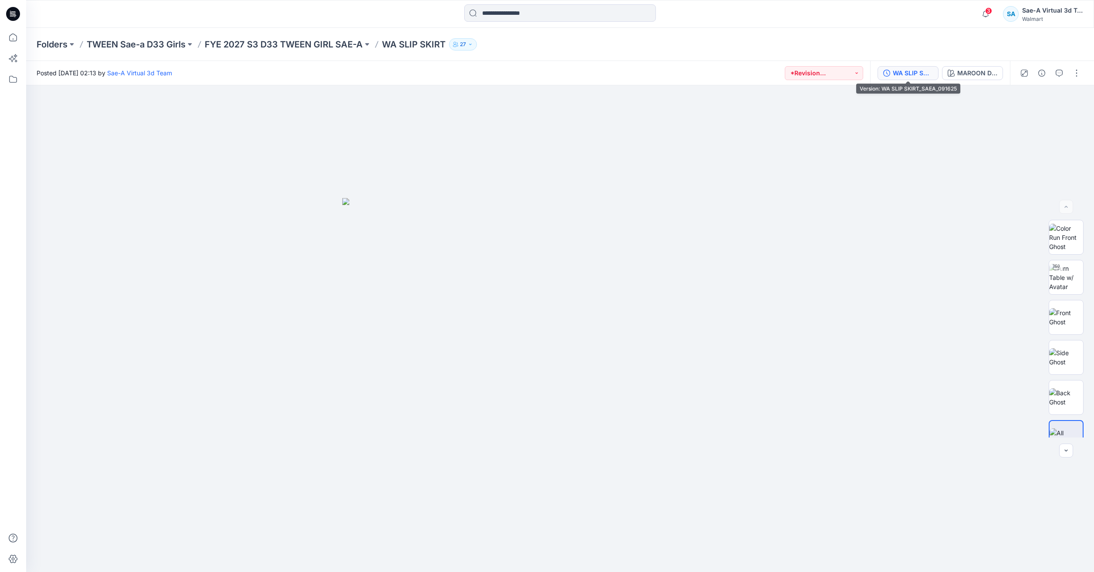
click at [891, 74] on button "WA SLIP SKIRT_SAEA_091625" at bounding box center [908, 73] width 61 height 14
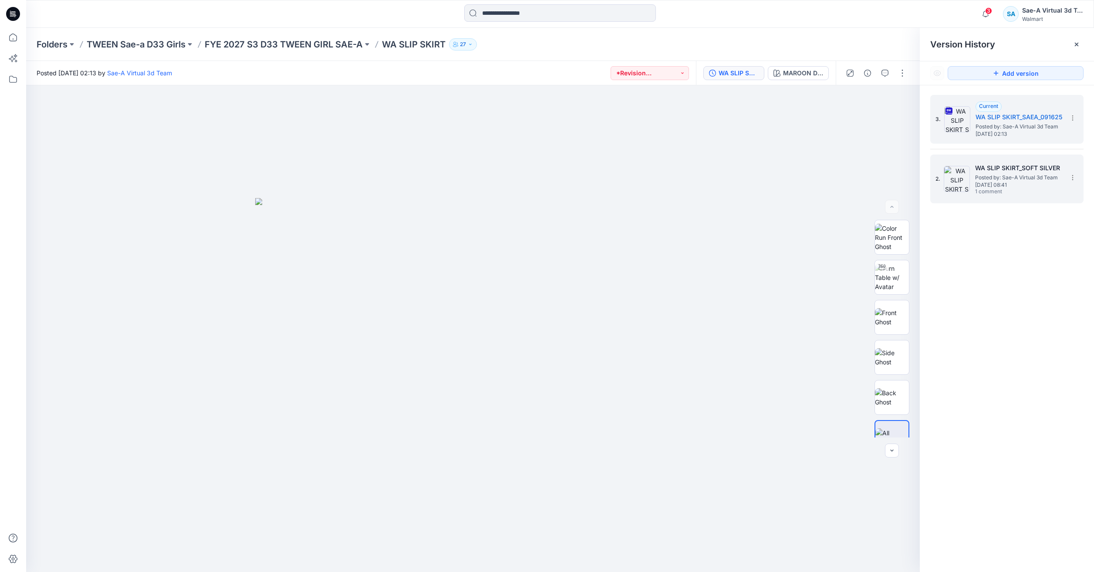
click at [983, 188] on span "[DATE] 08:41" at bounding box center [1018, 185] width 87 height 6
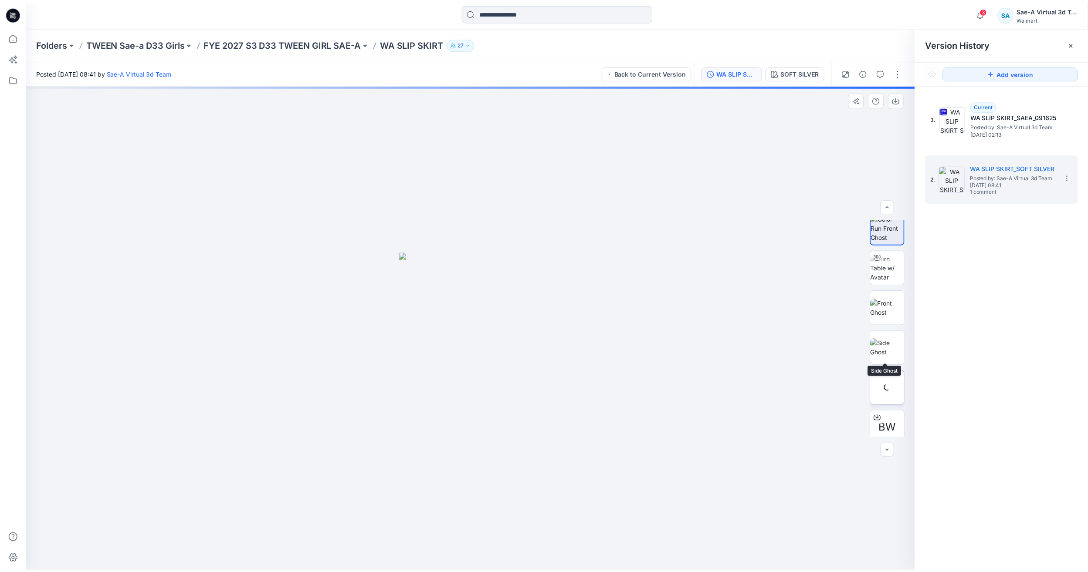
scroll to position [17, 0]
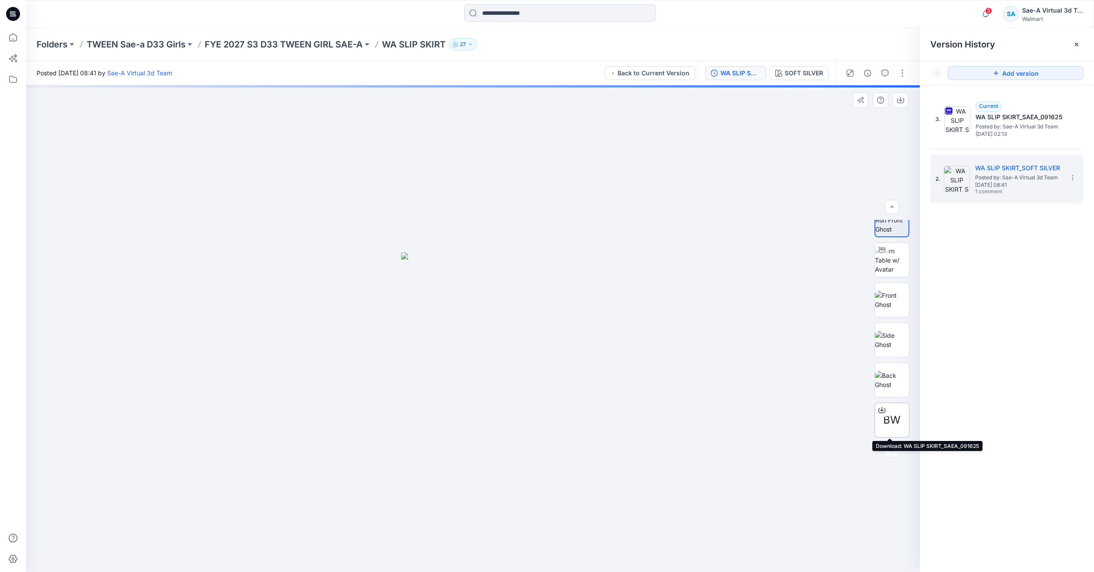
click at [884, 408] on div at bounding box center [882, 410] width 14 height 14
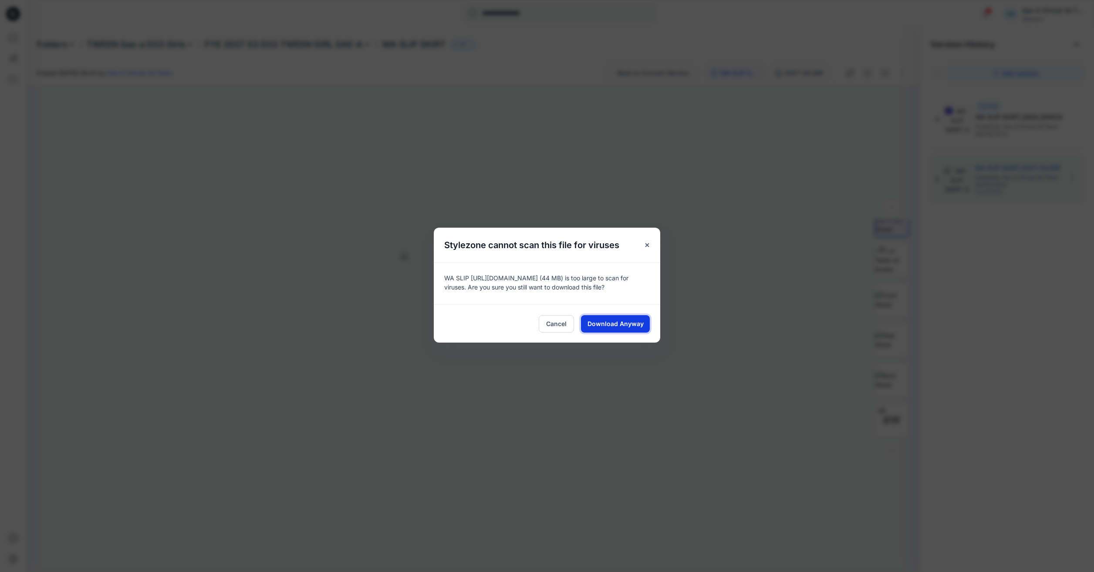
click at [635, 324] on span "Download Anyway" at bounding box center [616, 323] width 56 height 9
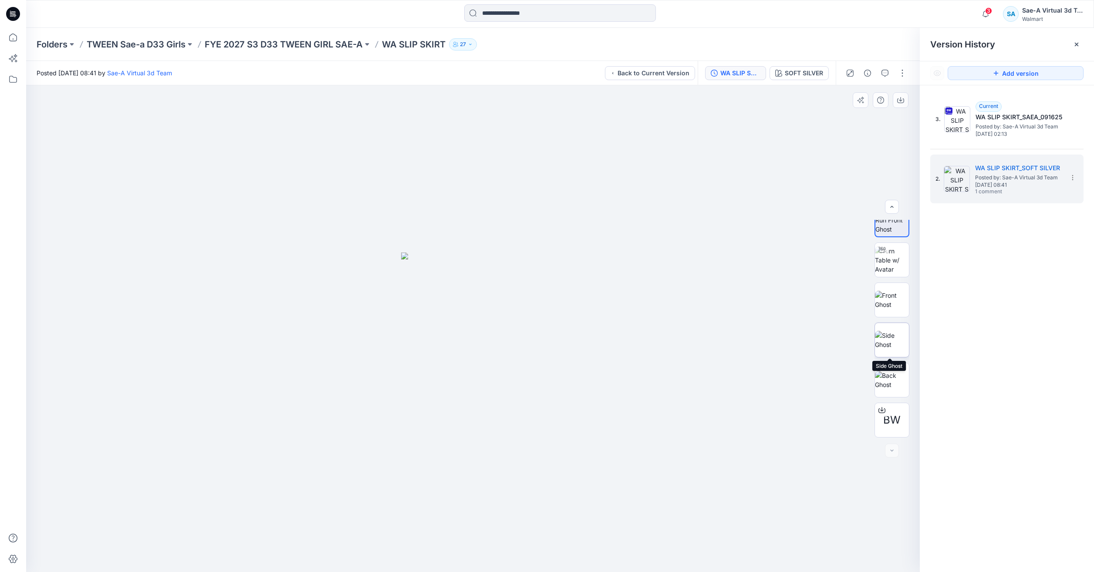
click at [883, 349] on img at bounding box center [892, 340] width 34 height 18
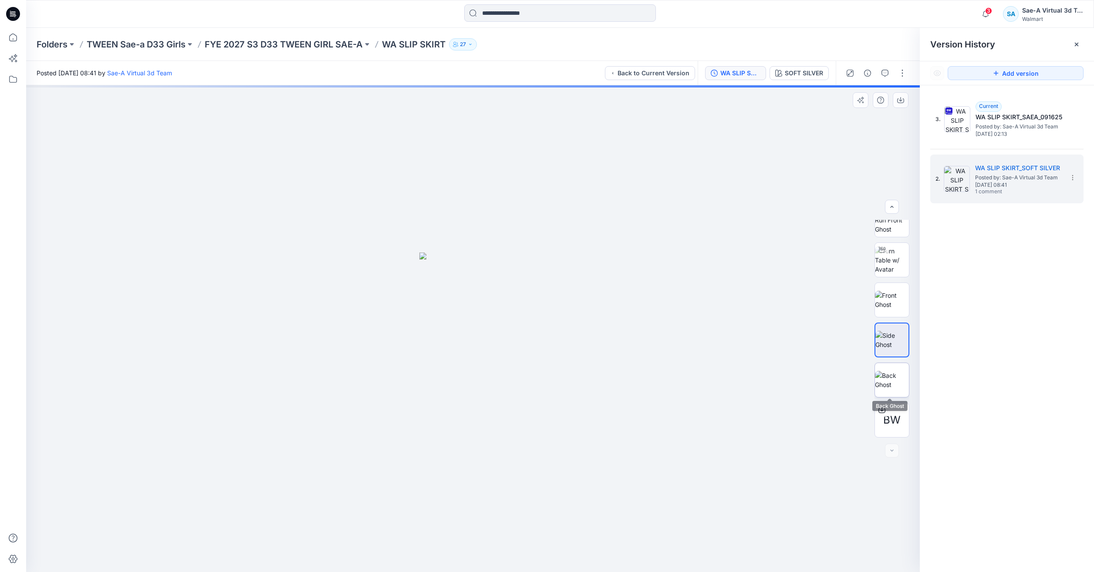
click at [883, 375] on img at bounding box center [892, 380] width 34 height 18
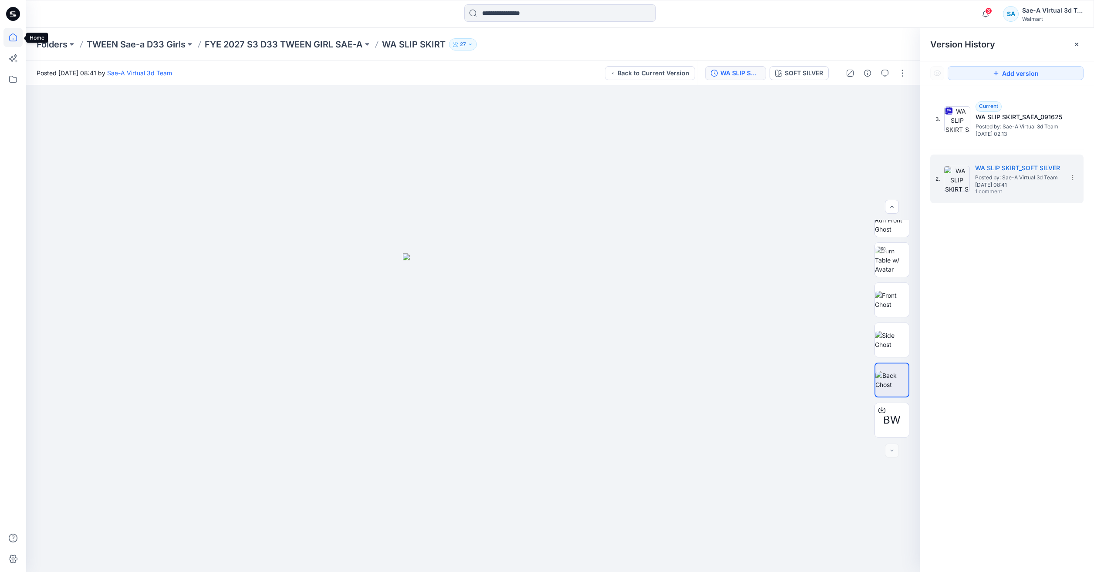
click at [17, 37] on icon at bounding box center [12, 37] width 19 height 19
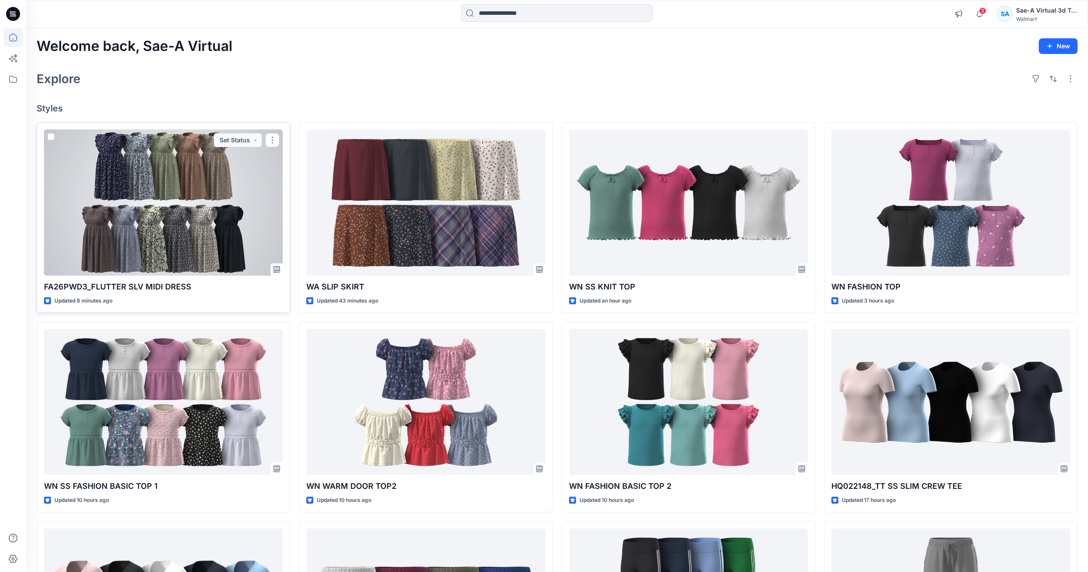
click at [173, 191] on div at bounding box center [163, 203] width 239 height 146
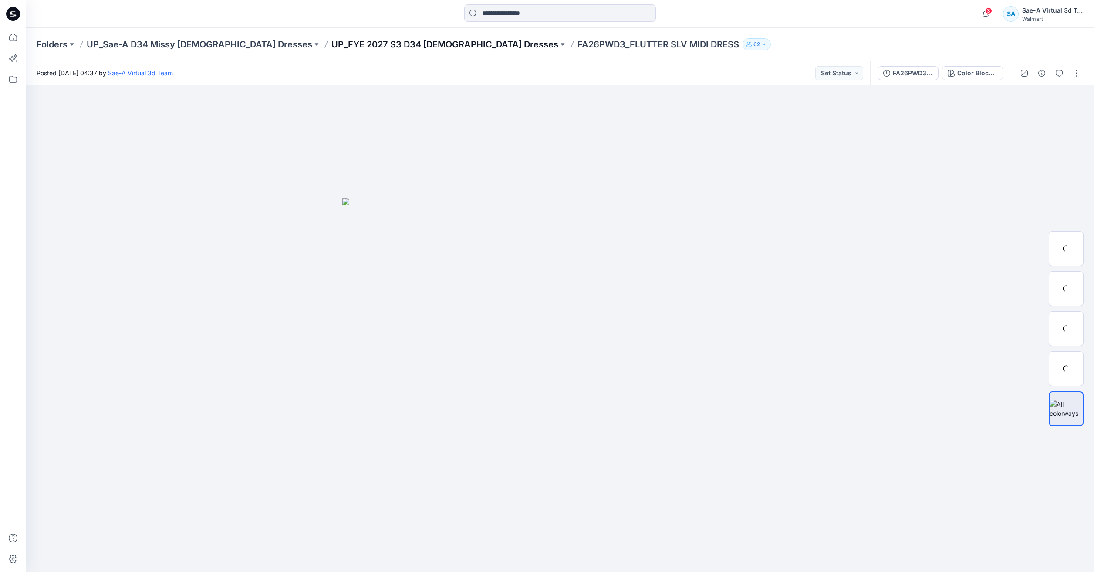
click at [331, 42] on p "UP_FYE 2027 S3 D34 [DEMOGRAPHIC_DATA] Dresses" at bounding box center [444, 44] width 227 height 12
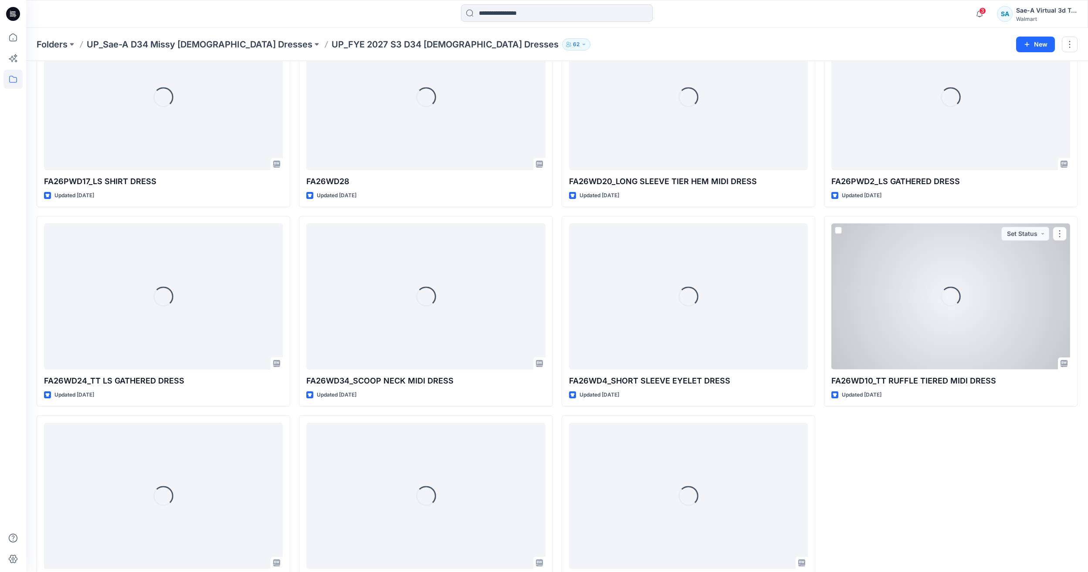
scroll to position [724, 0]
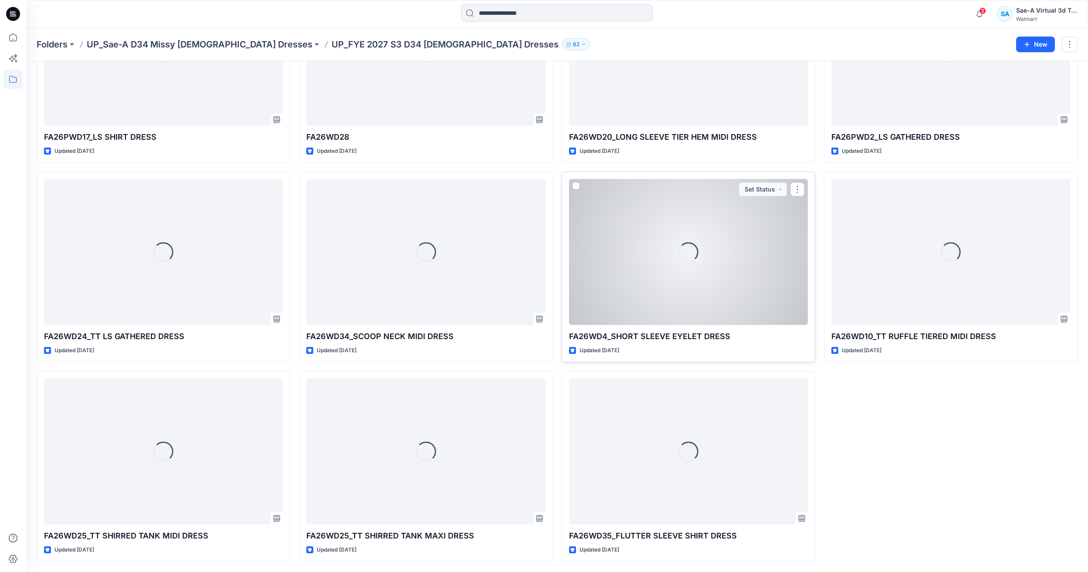
click at [576, 281] on div "Loading..." at bounding box center [688, 252] width 239 height 146
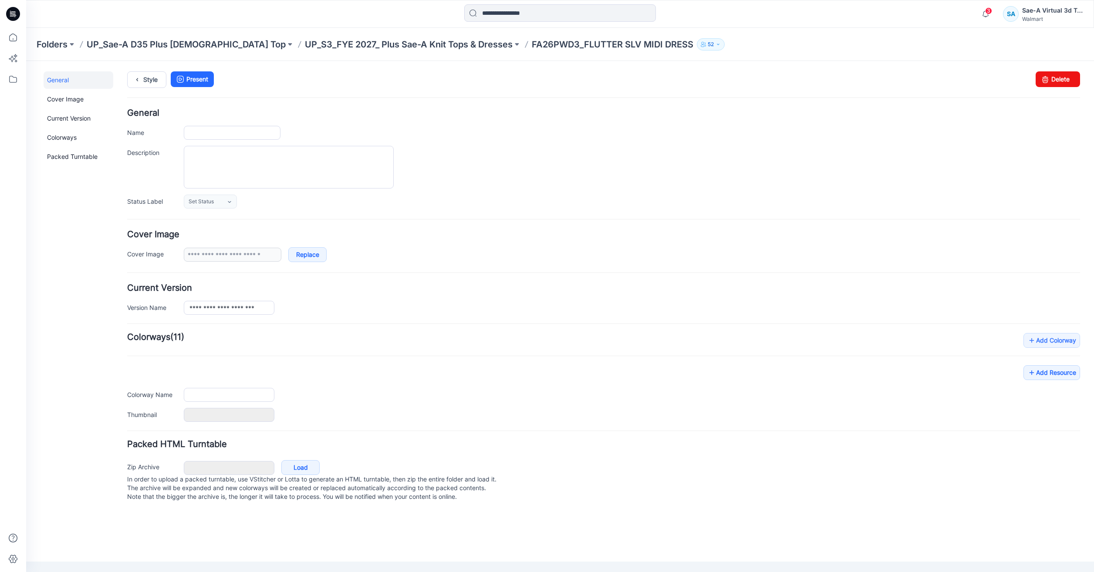
type input "**********"
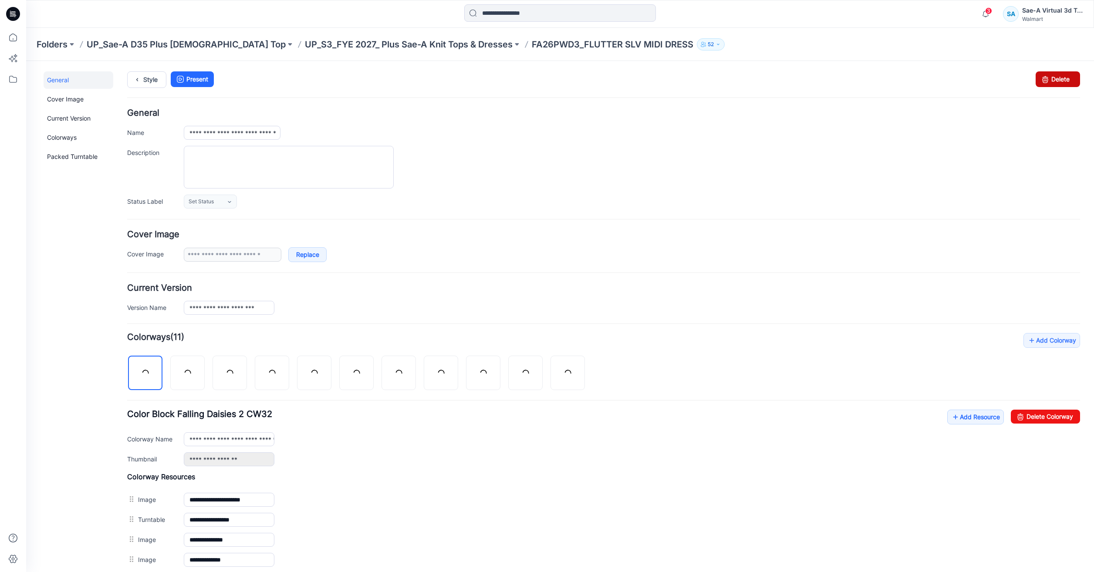
drag, startPoint x: 1055, startPoint y: 84, endPoint x: 616, endPoint y: 106, distance: 439.1
click at [1055, 84] on link "Delete" at bounding box center [1058, 79] width 44 height 16
